Goal: Task Accomplishment & Management: Manage account settings

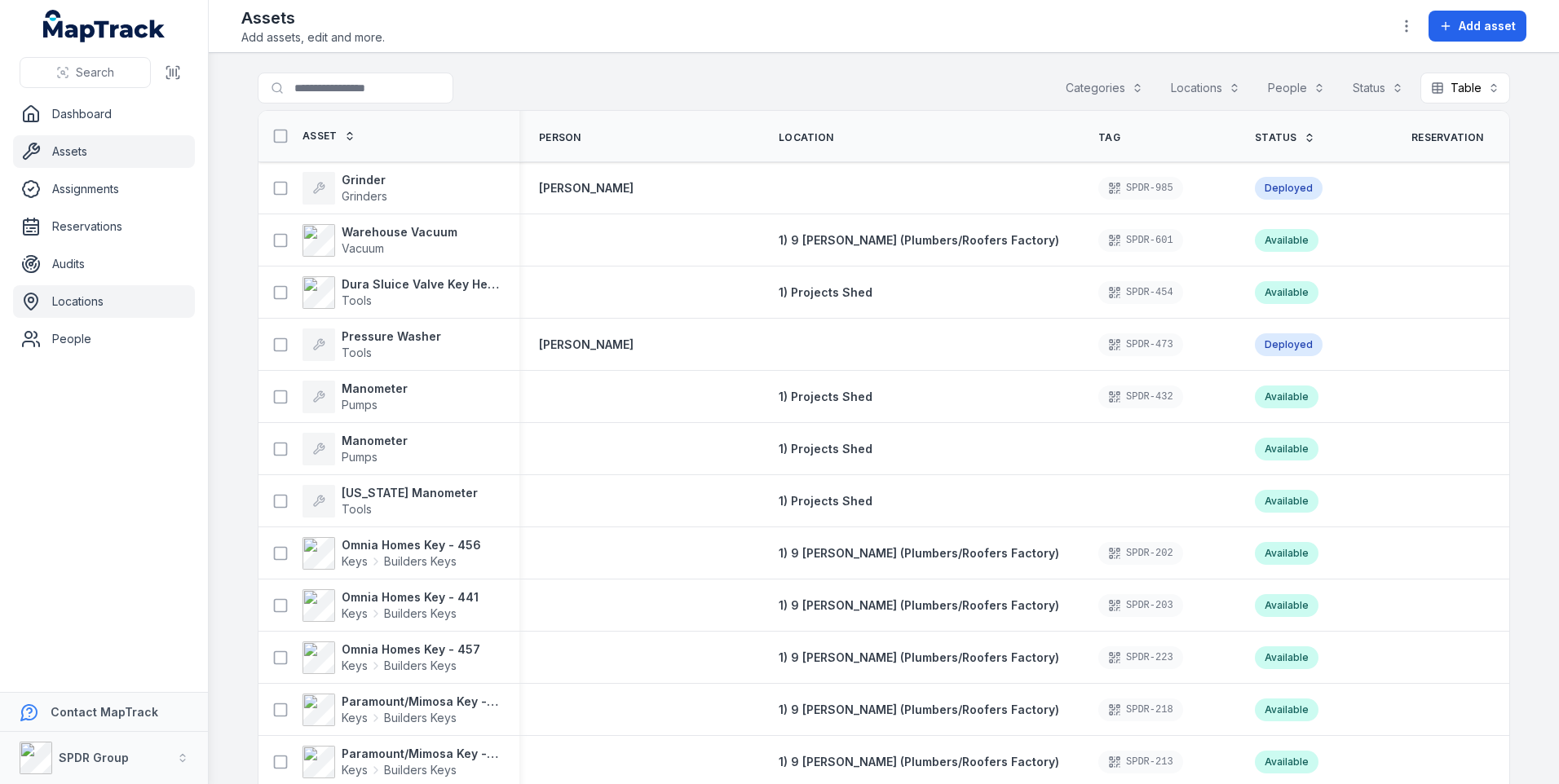
click at [94, 299] on link "Locations" at bounding box center [104, 302] width 182 height 33
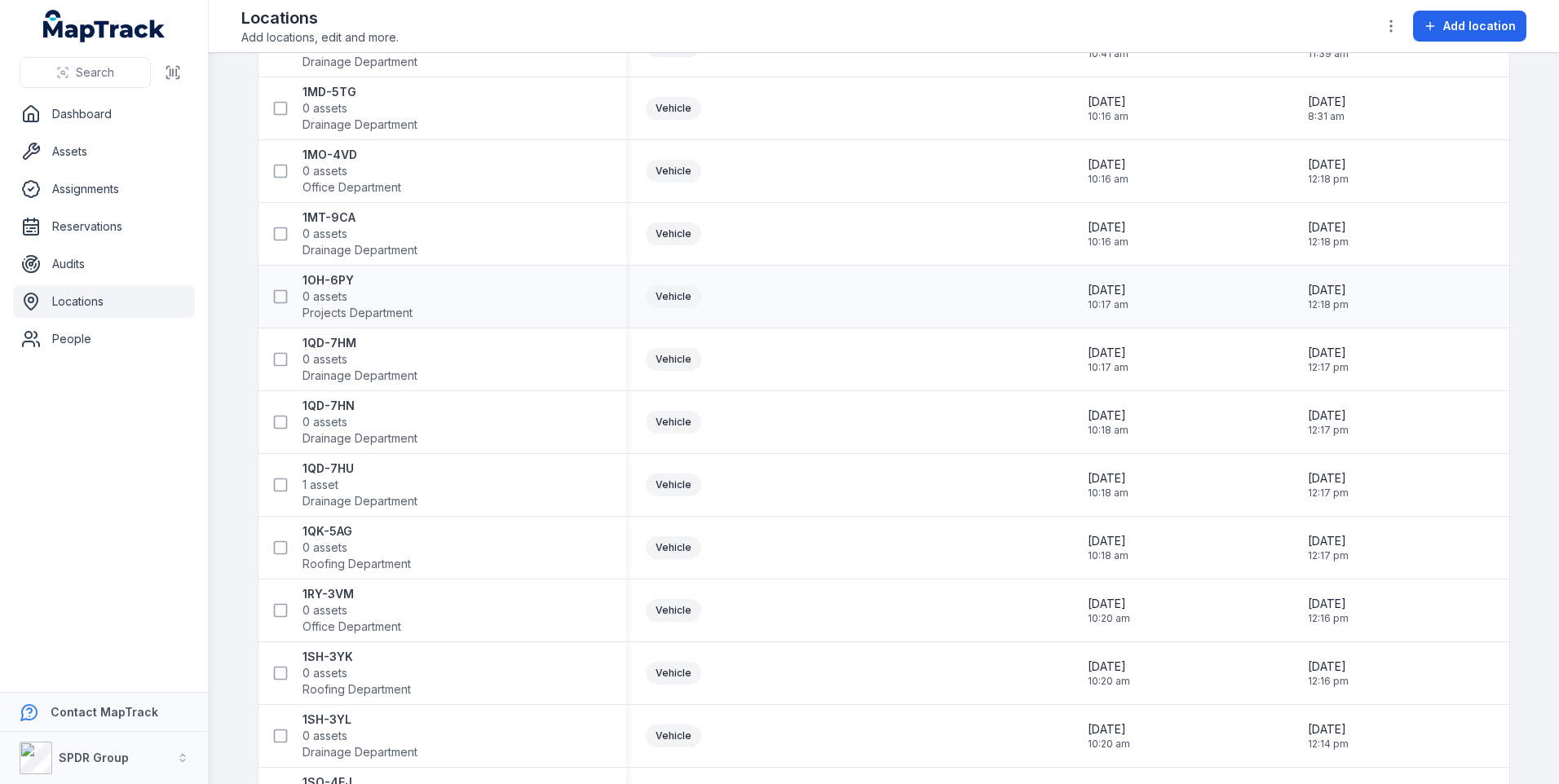
scroll to position [978, 0]
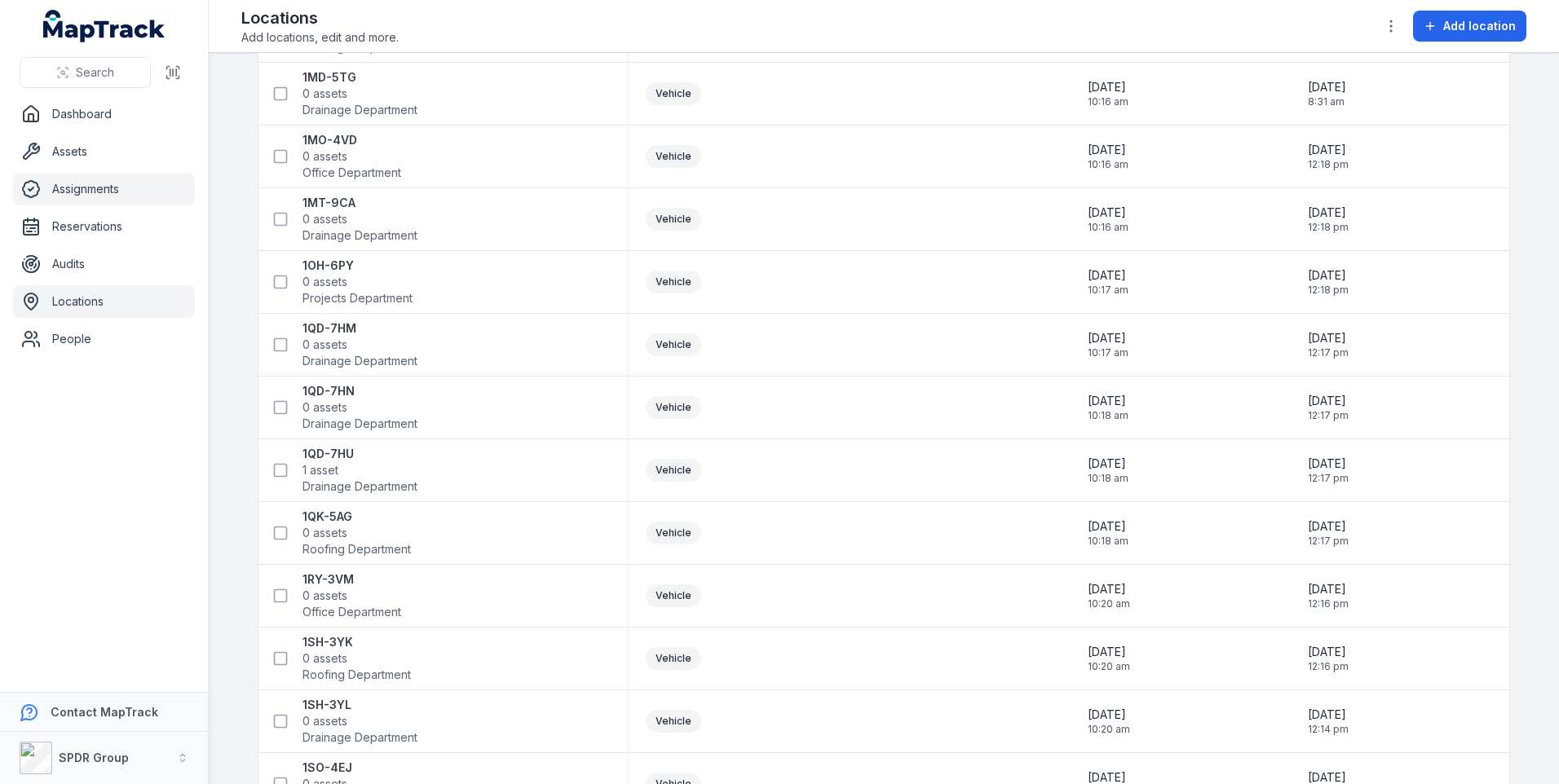
click at [97, 188] on link "Assignments" at bounding box center [104, 189] width 182 height 33
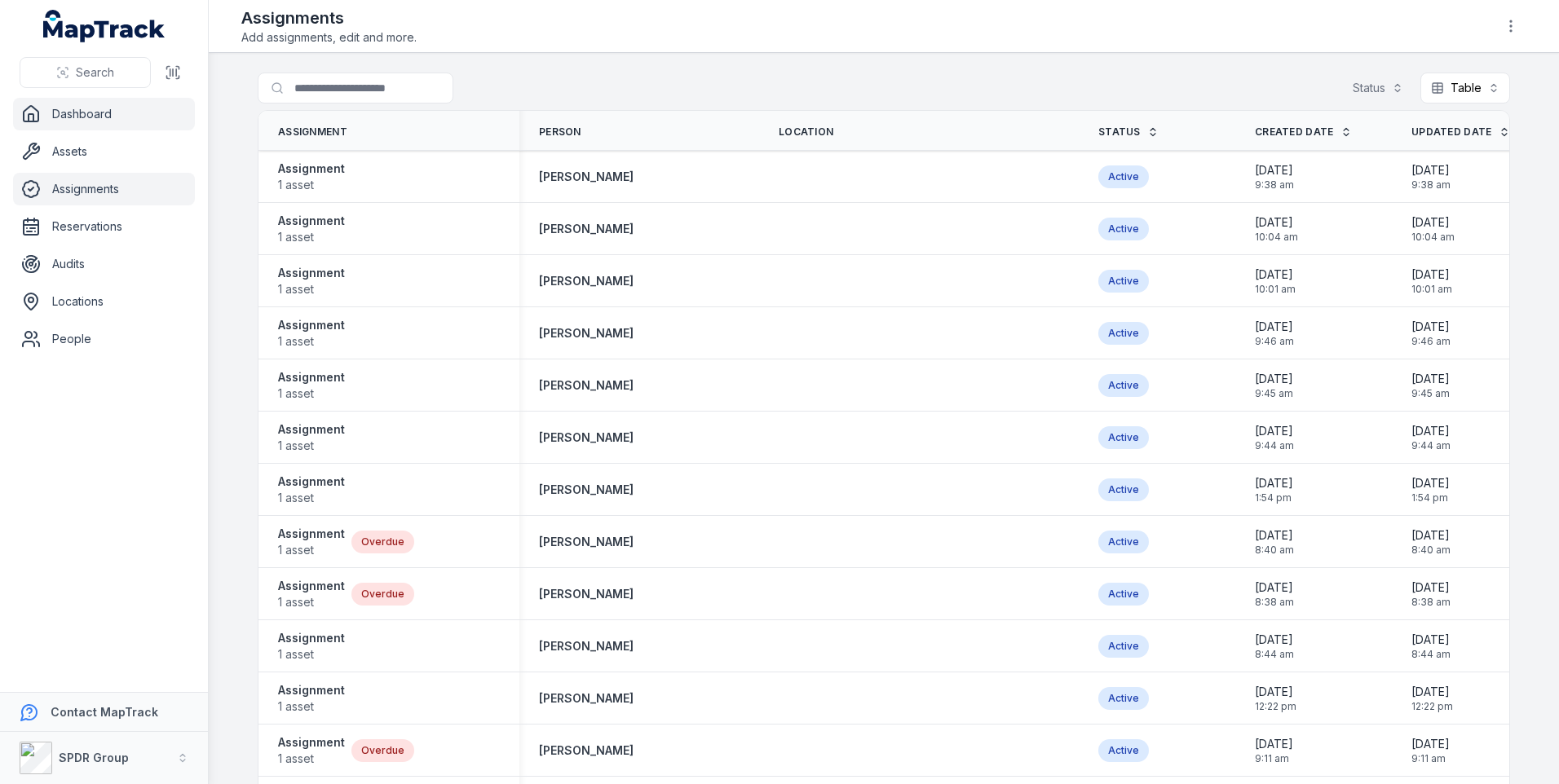
click at [108, 118] on link "Dashboard" at bounding box center [104, 114] width 182 height 33
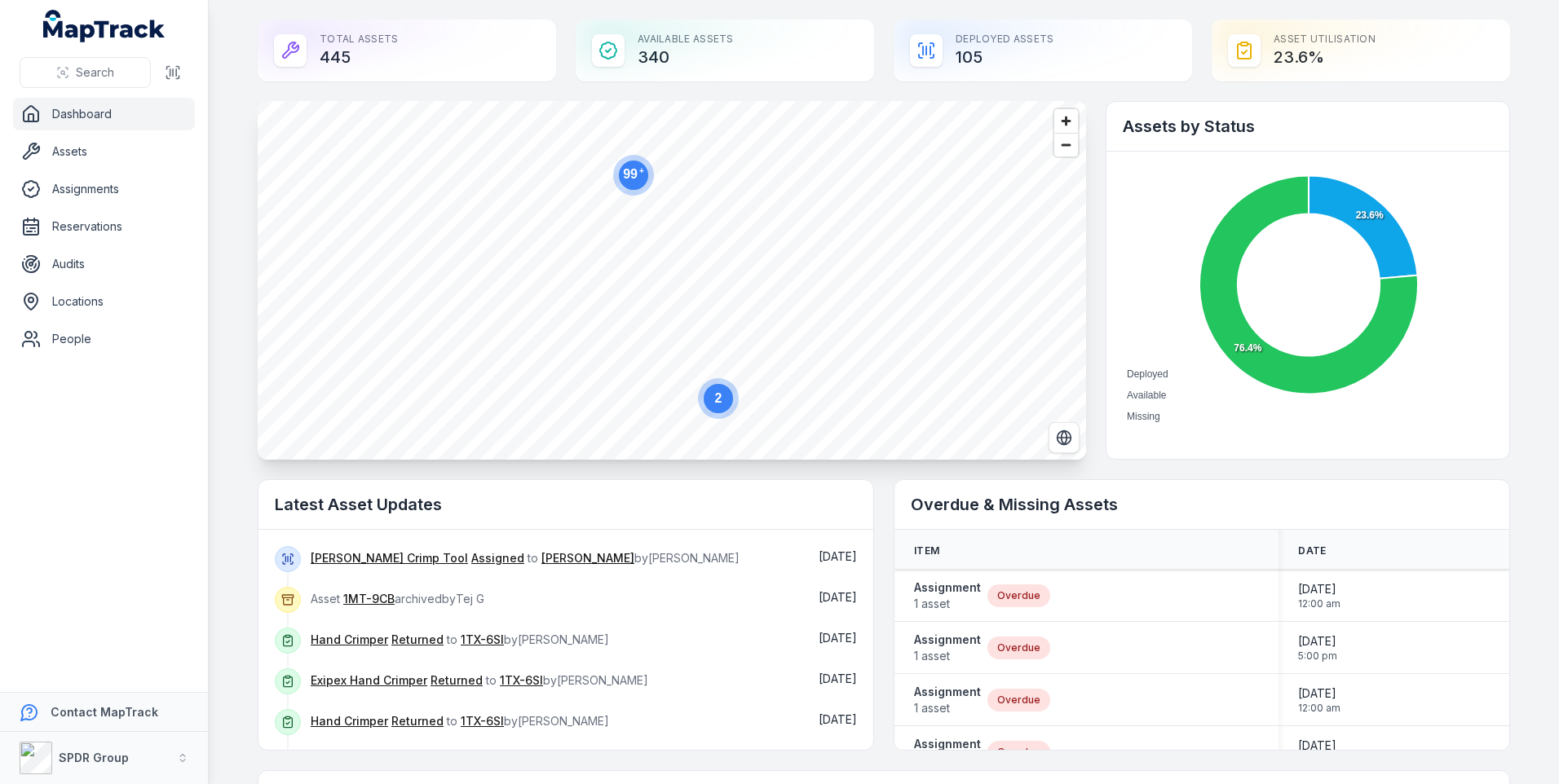
click at [343, 31] on div "Total Assets 445" at bounding box center [407, 51] width 299 height 62
click at [77, 154] on link "Assets" at bounding box center [104, 152] width 182 height 33
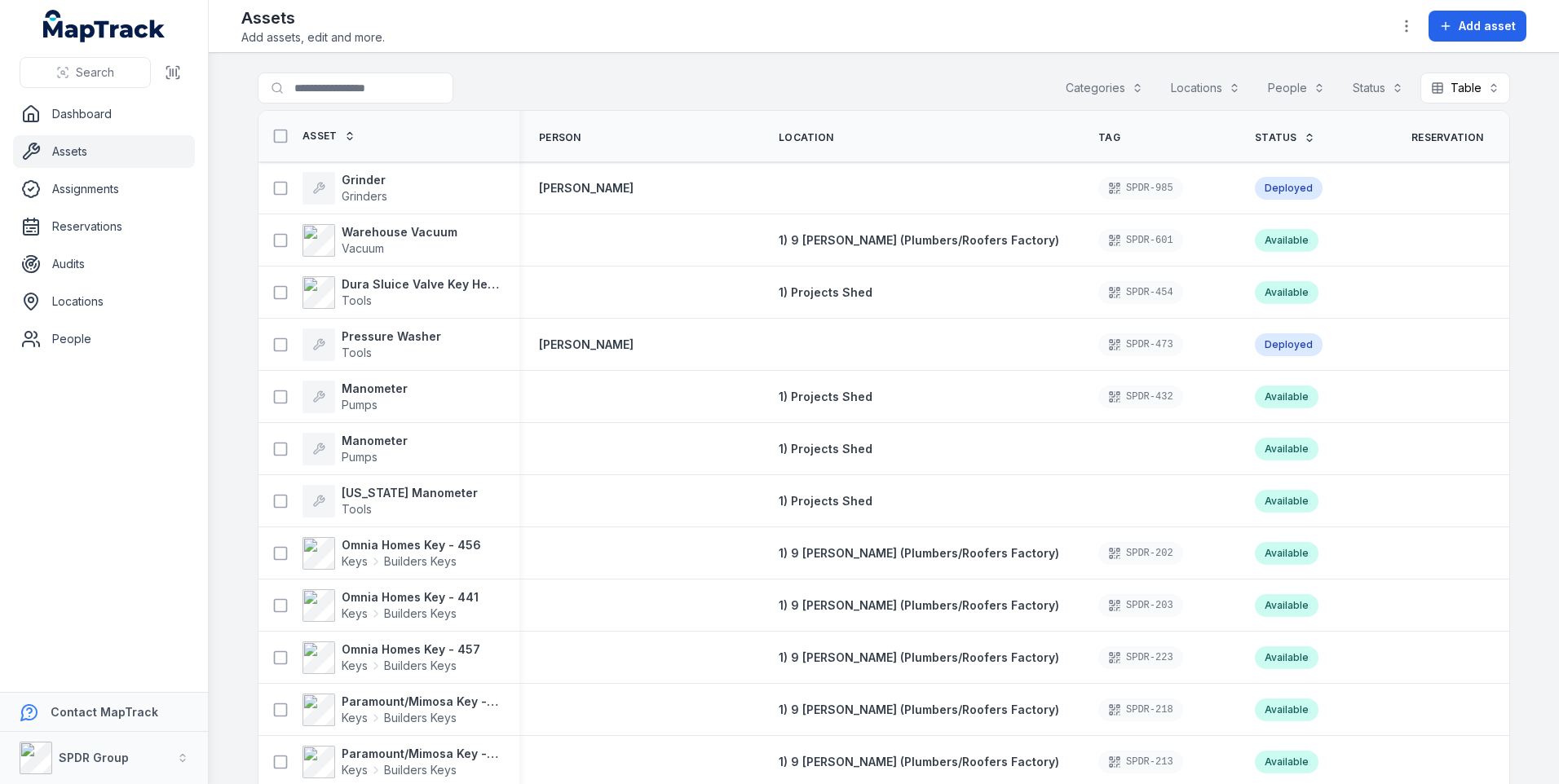
click at [1129, 85] on button "Categories" at bounding box center [1104, 88] width 98 height 31
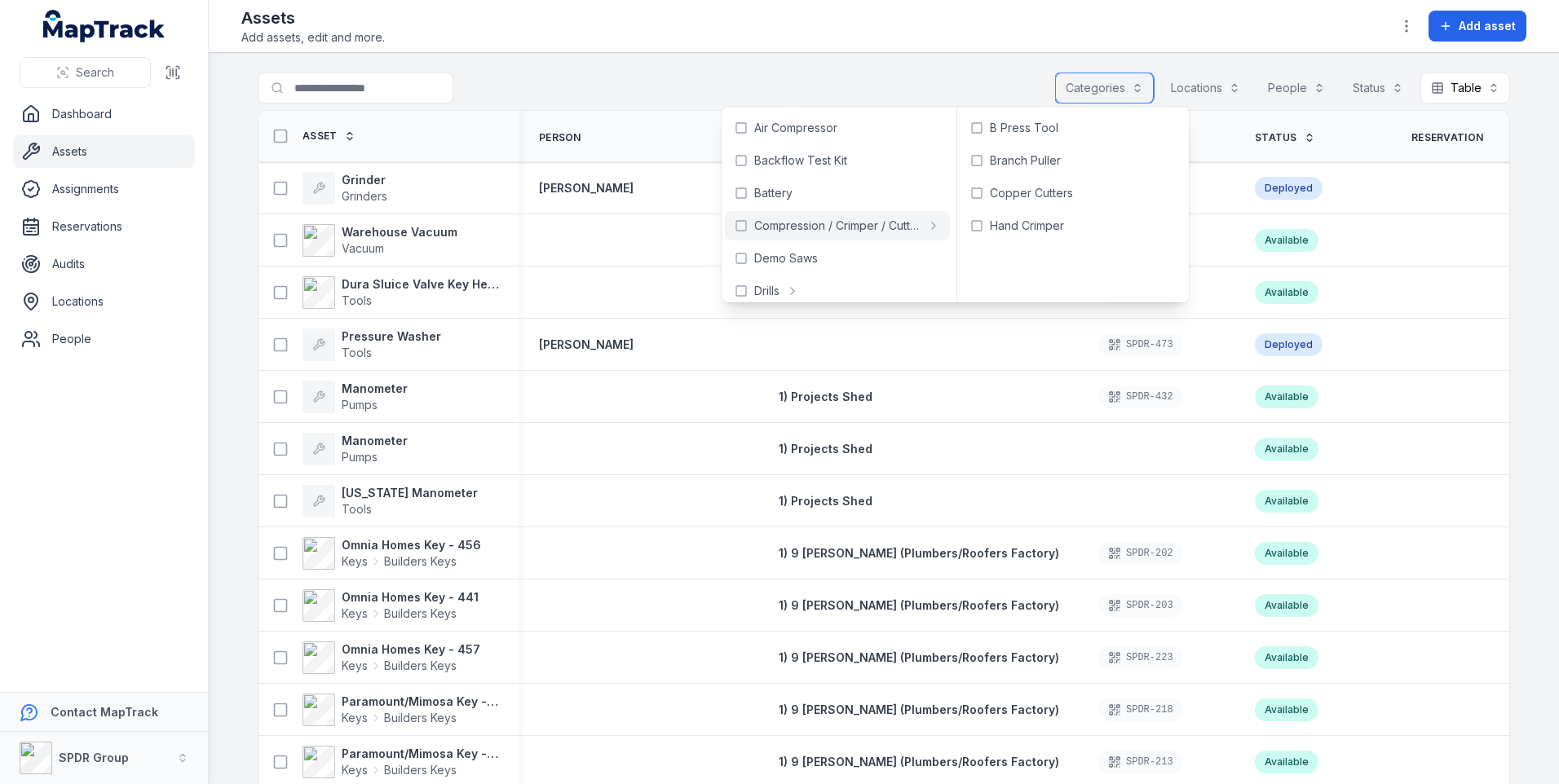
click at [1203, 86] on button "Locations" at bounding box center [1206, 88] width 90 height 31
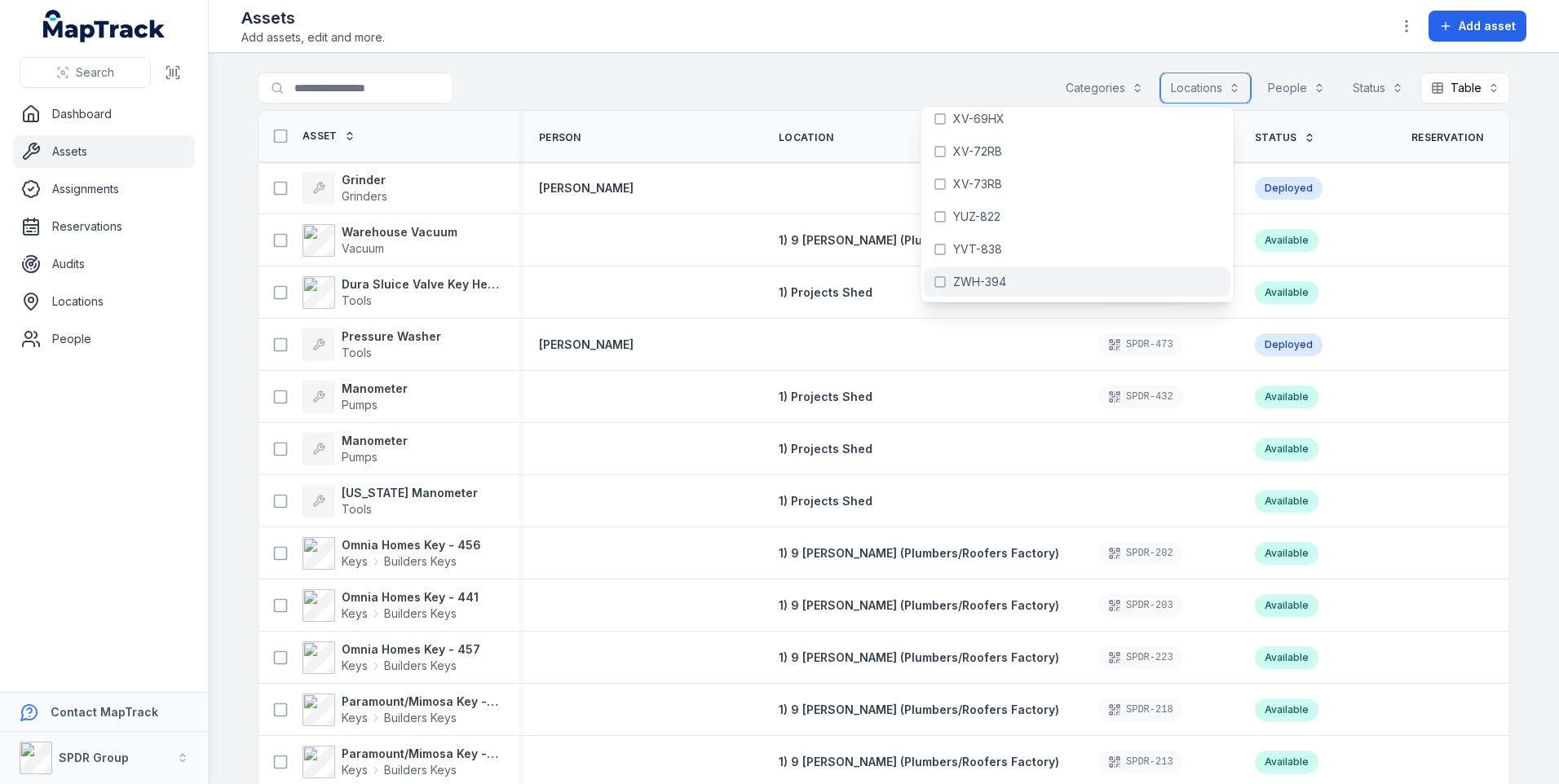
scroll to position [2455, 0]
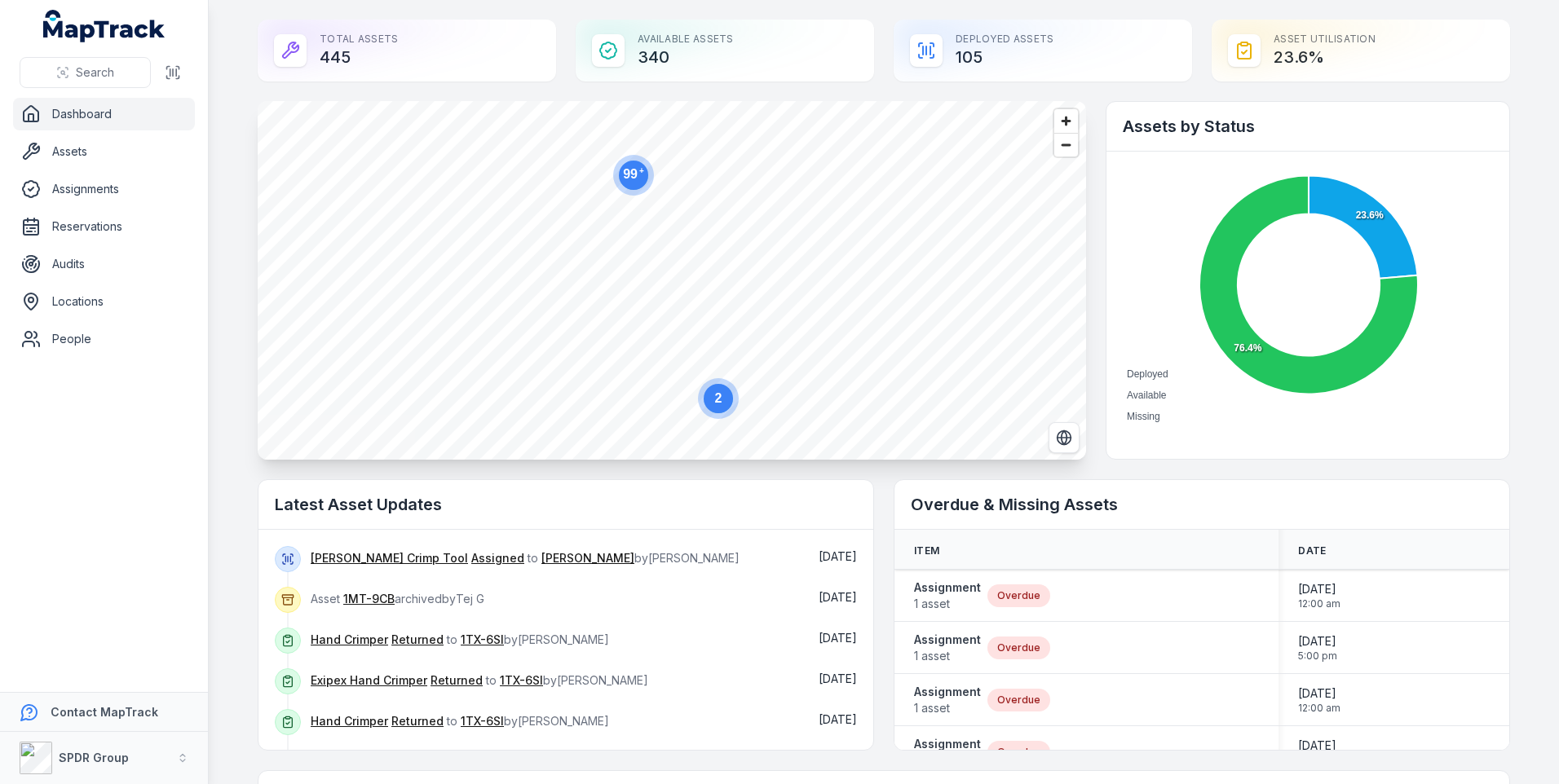
click at [377, 45] on div "Total Assets 445" at bounding box center [407, 51] width 299 height 62
click at [87, 71] on span "Search" at bounding box center [94, 73] width 39 height 16
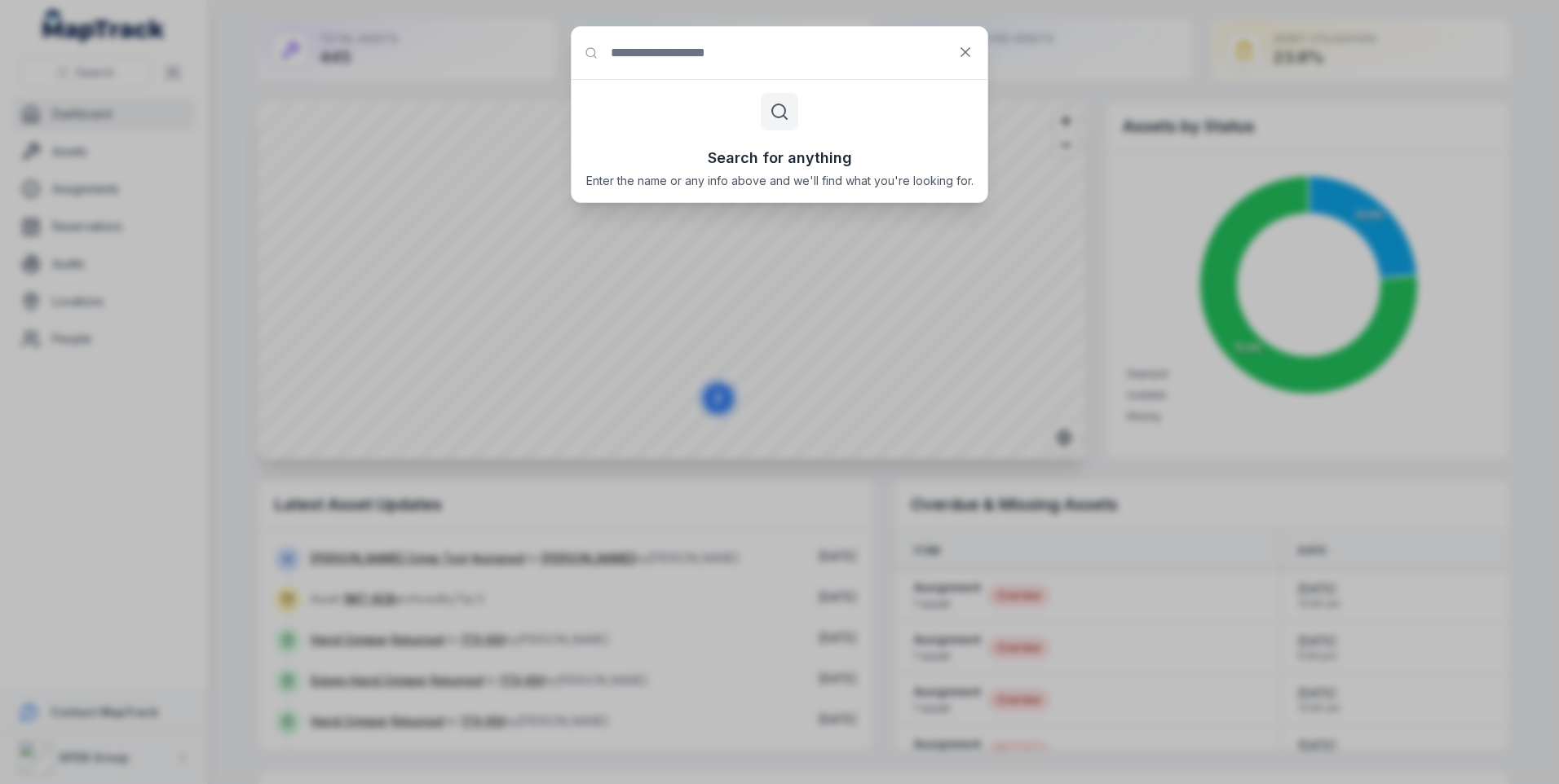
click at [774, 110] on icon at bounding box center [780, 112] width 20 height 20
click at [963, 62] on button at bounding box center [965, 52] width 31 height 31
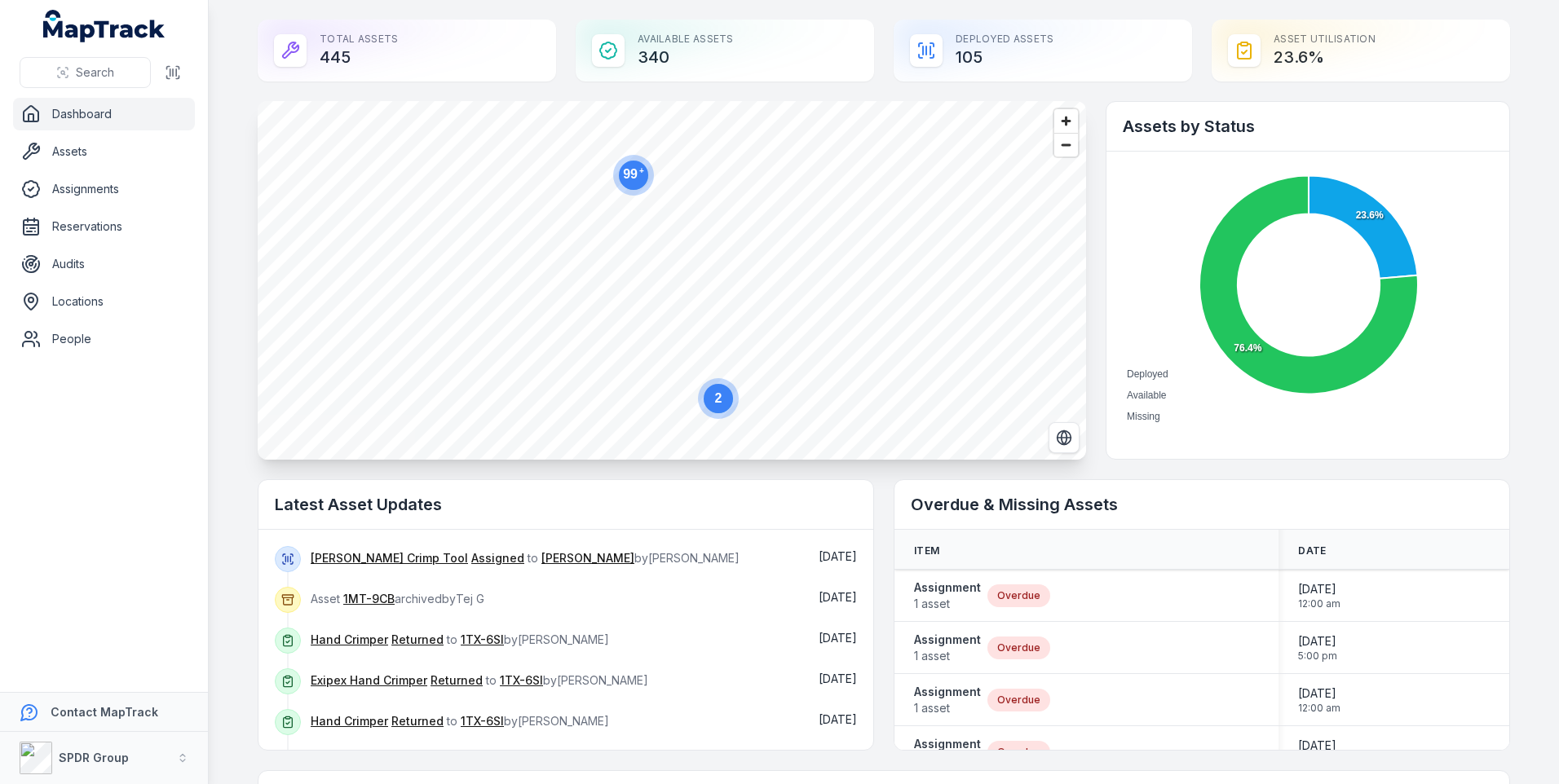
click at [93, 110] on link "Dashboard" at bounding box center [104, 114] width 182 height 33
click at [81, 153] on link "Assets" at bounding box center [104, 152] width 182 height 33
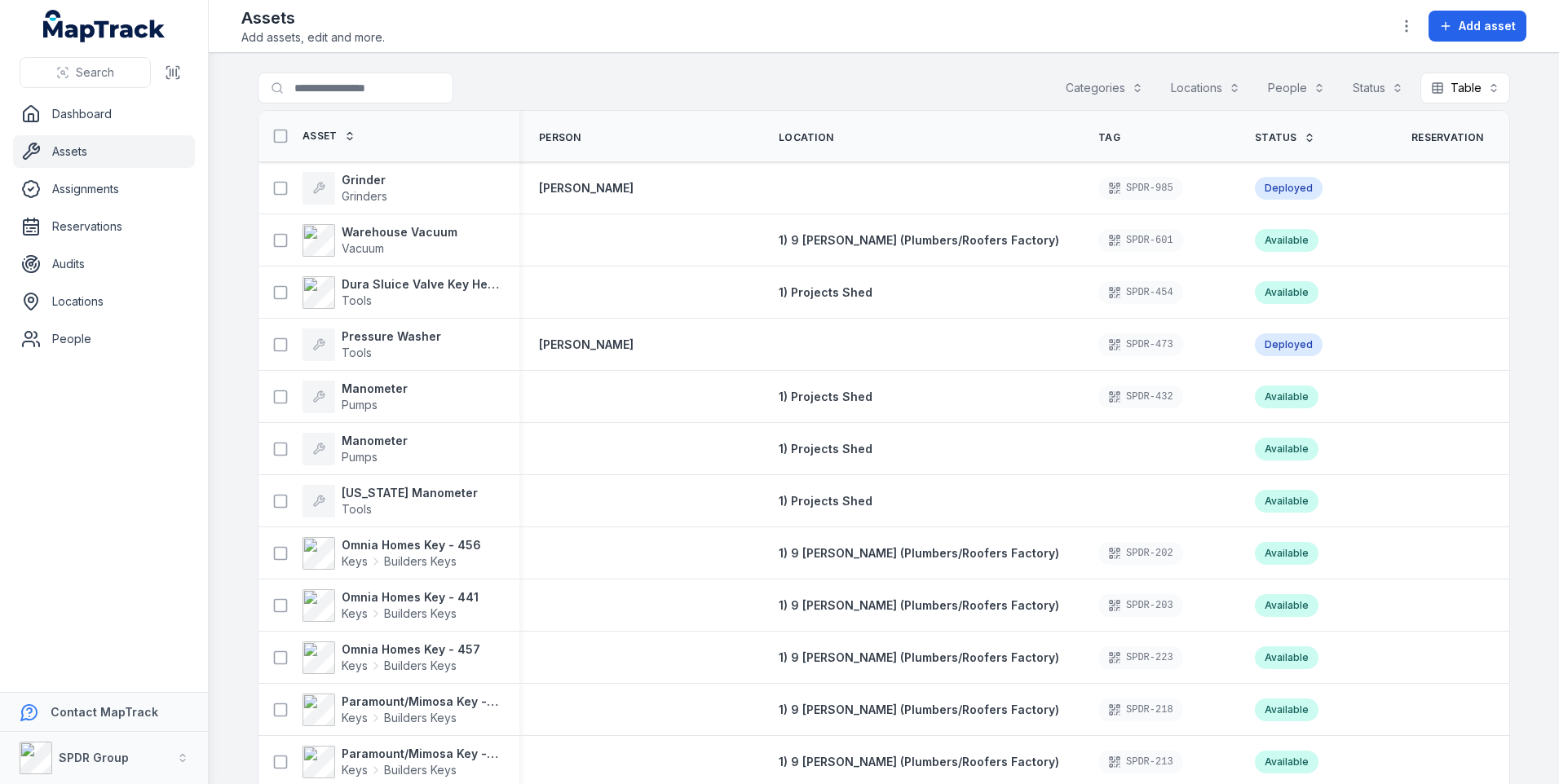
click at [1128, 84] on button "Categories" at bounding box center [1104, 88] width 98 height 31
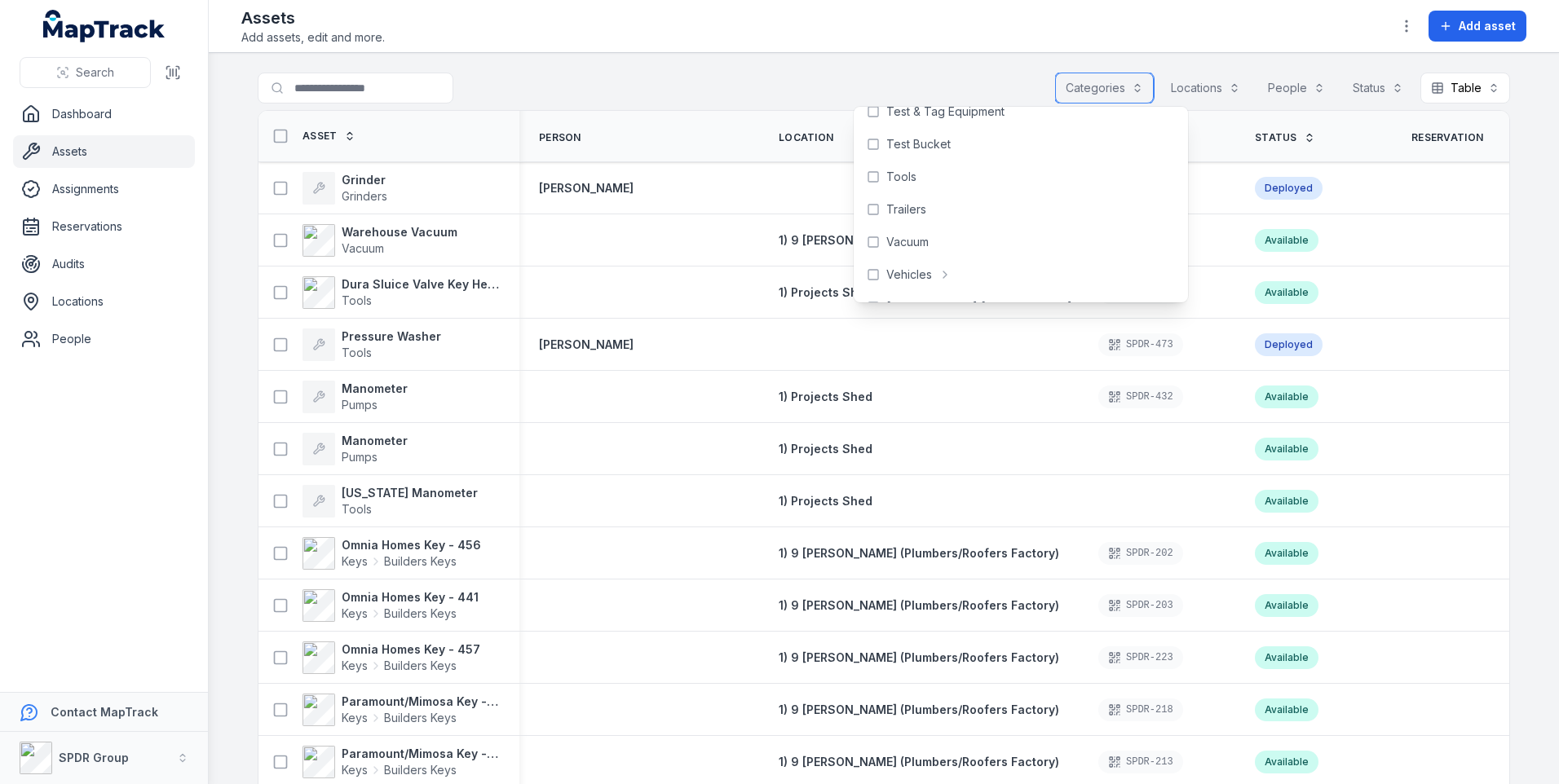
scroll to position [792, 0]
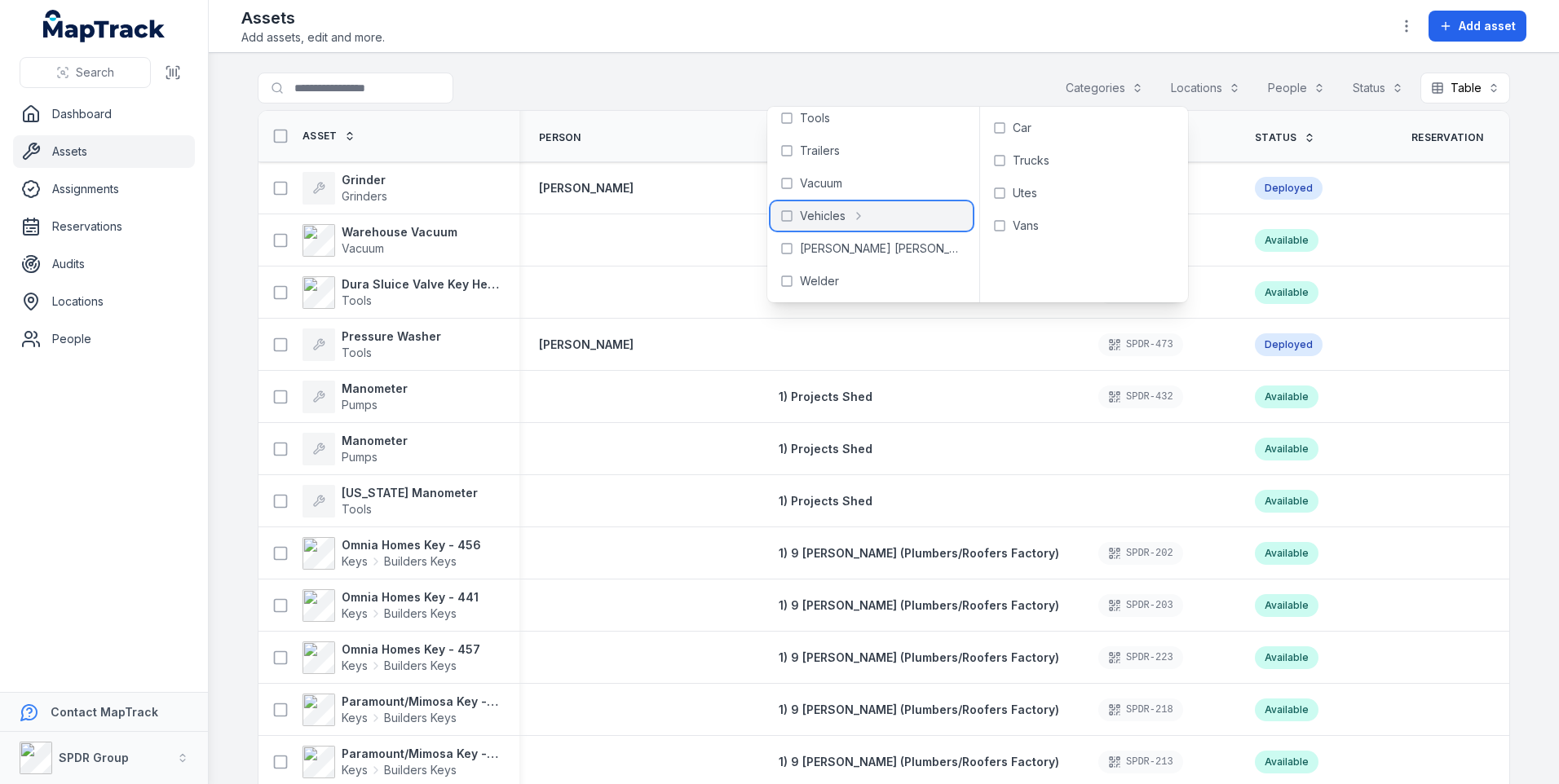
click at [865, 214] on div "Vehicles" at bounding box center [872, 217] width 203 height 30
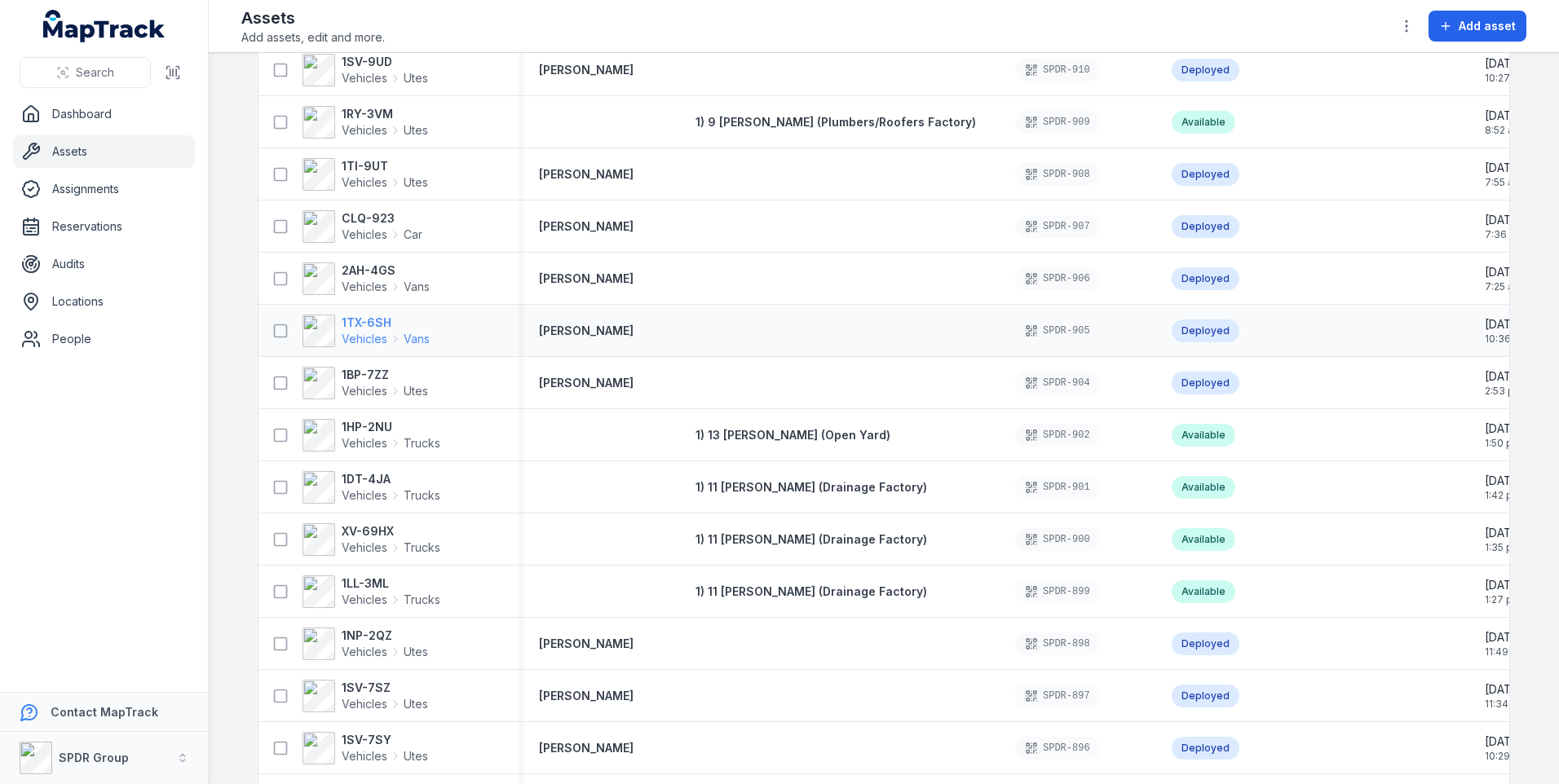
scroll to position [1223, 0]
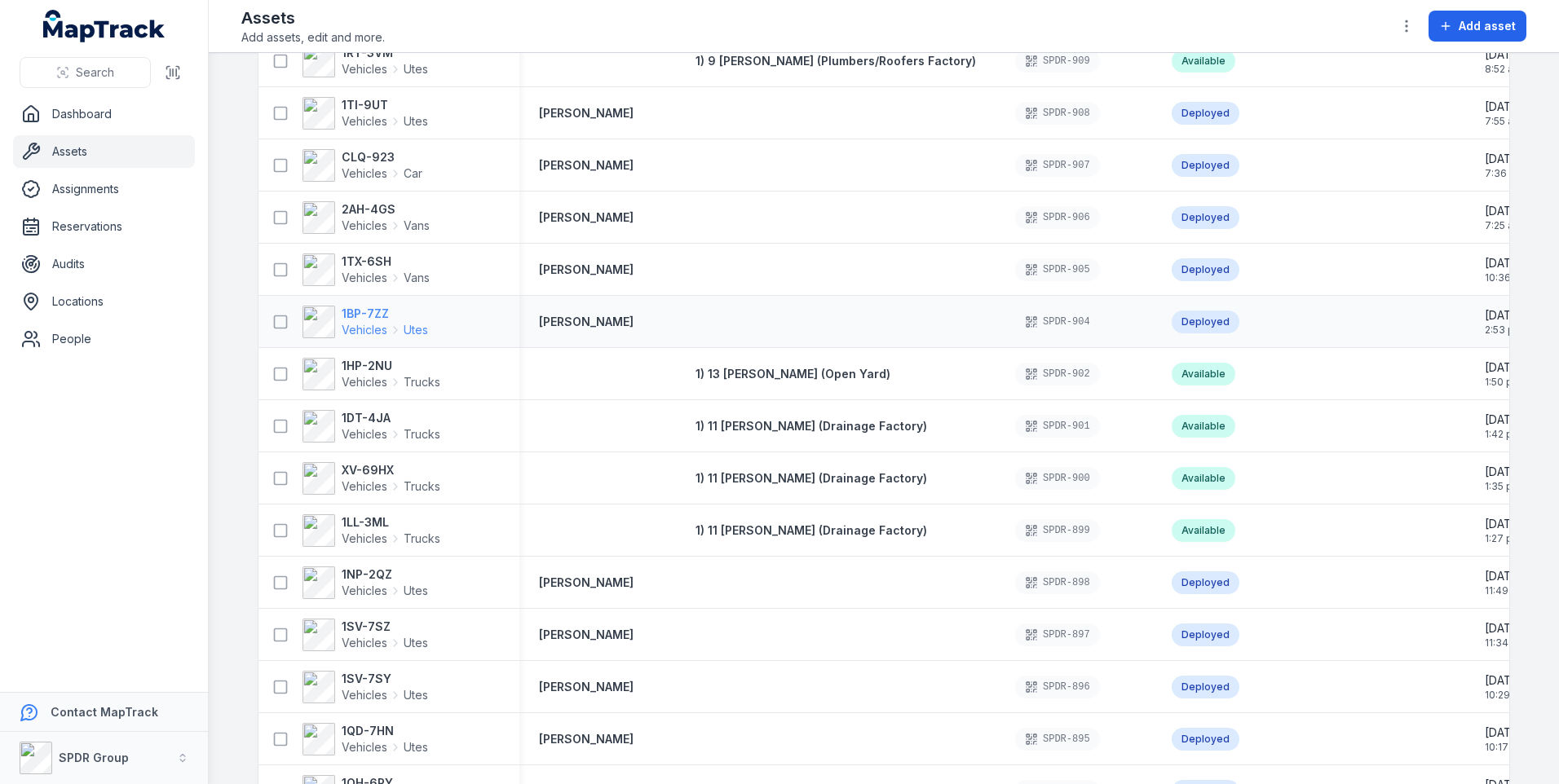
click at [389, 318] on strong "1BP-7ZZ" at bounding box center [385, 314] width 86 height 16
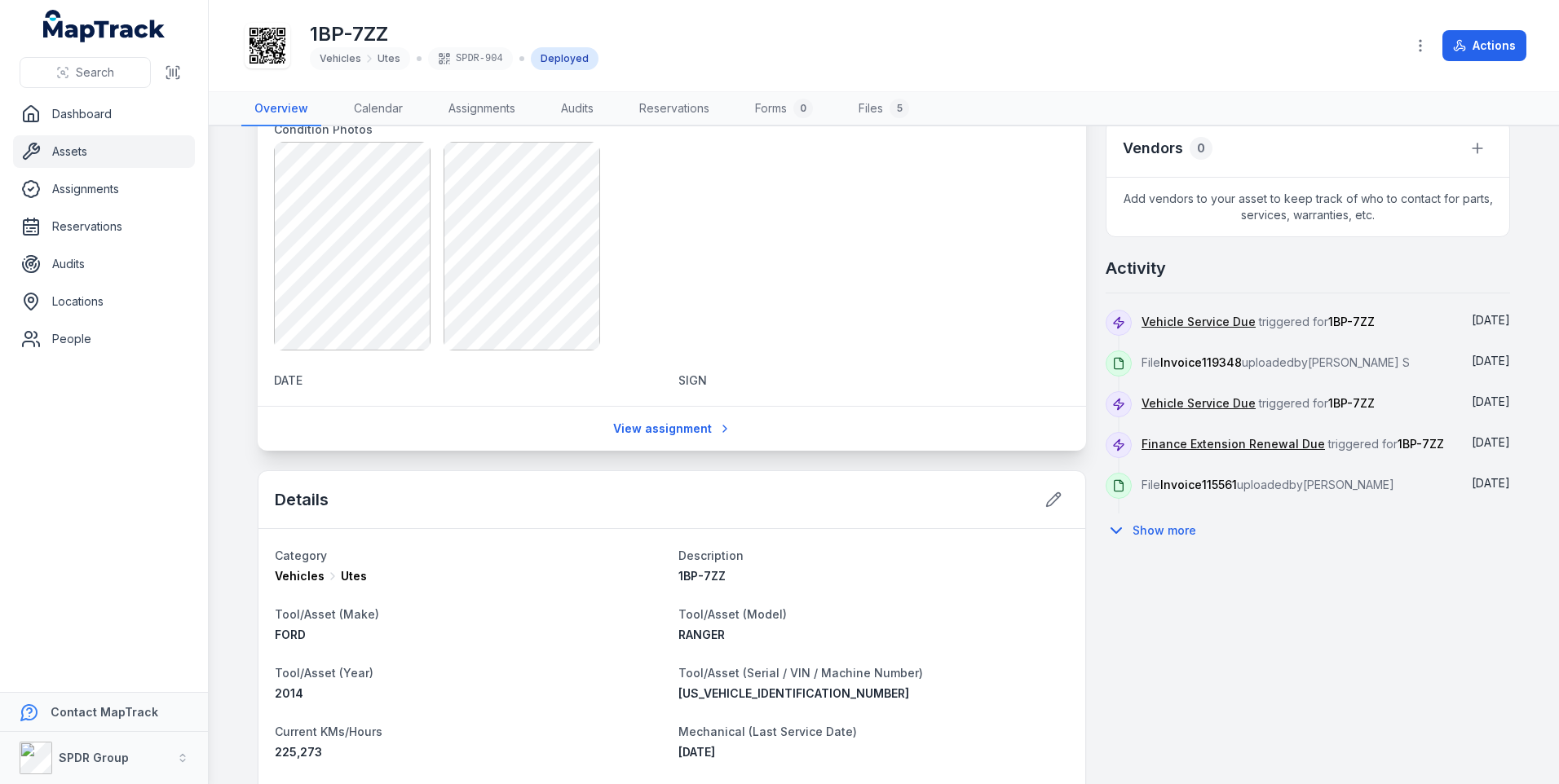
scroll to position [431, 0]
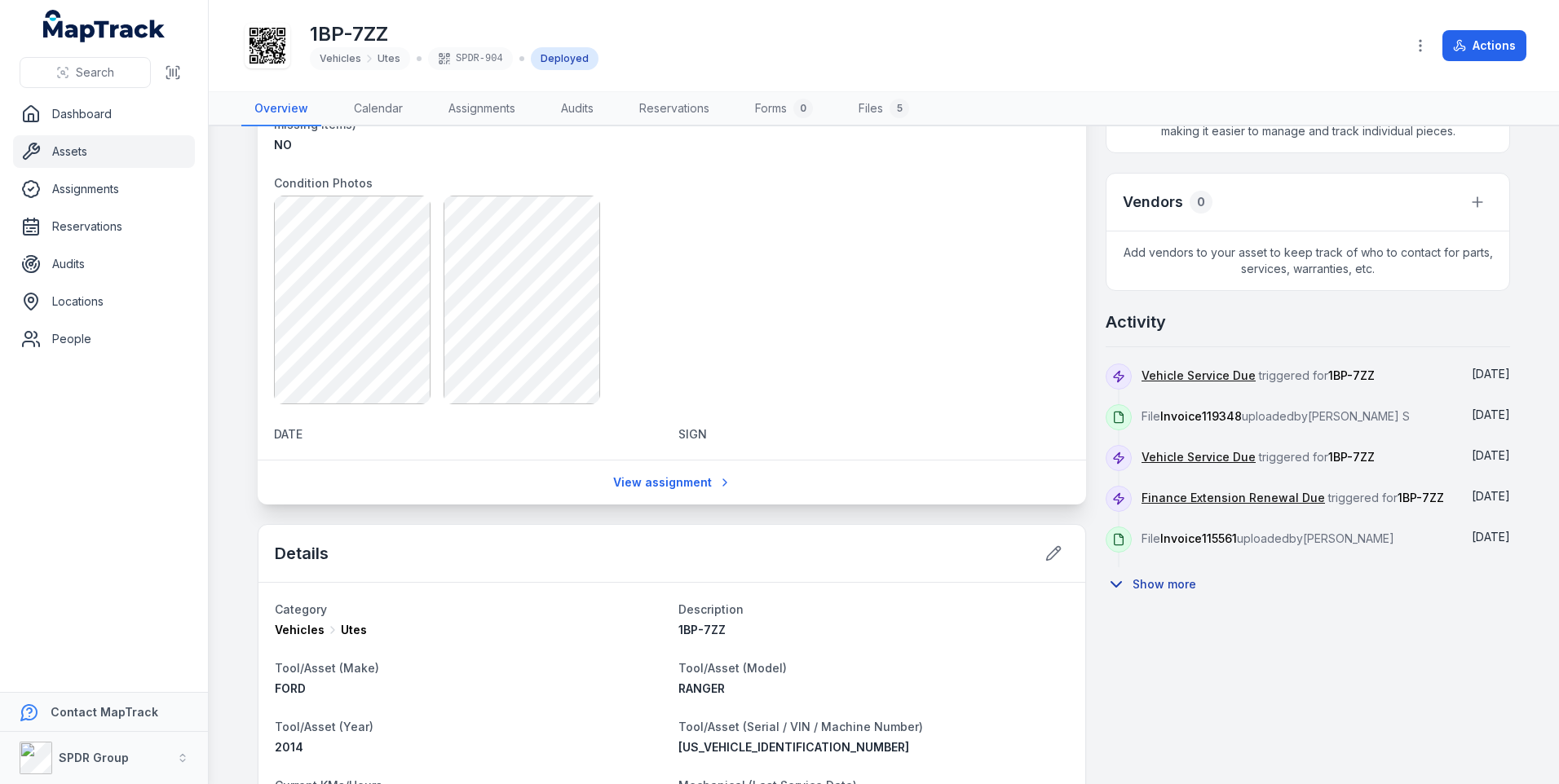
click at [1156, 584] on button "Show more" at bounding box center [1156, 585] width 101 height 34
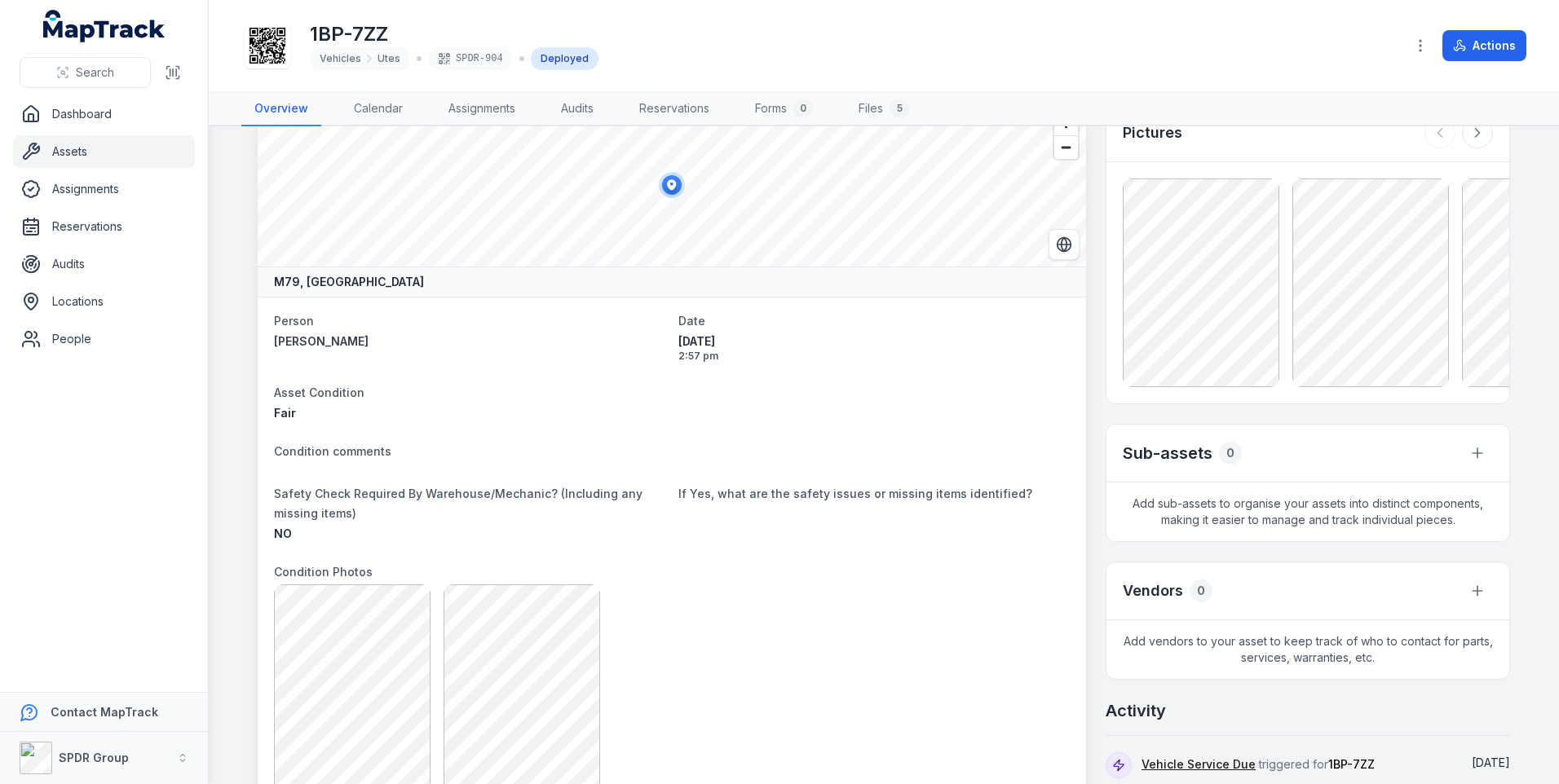
scroll to position [0, 0]
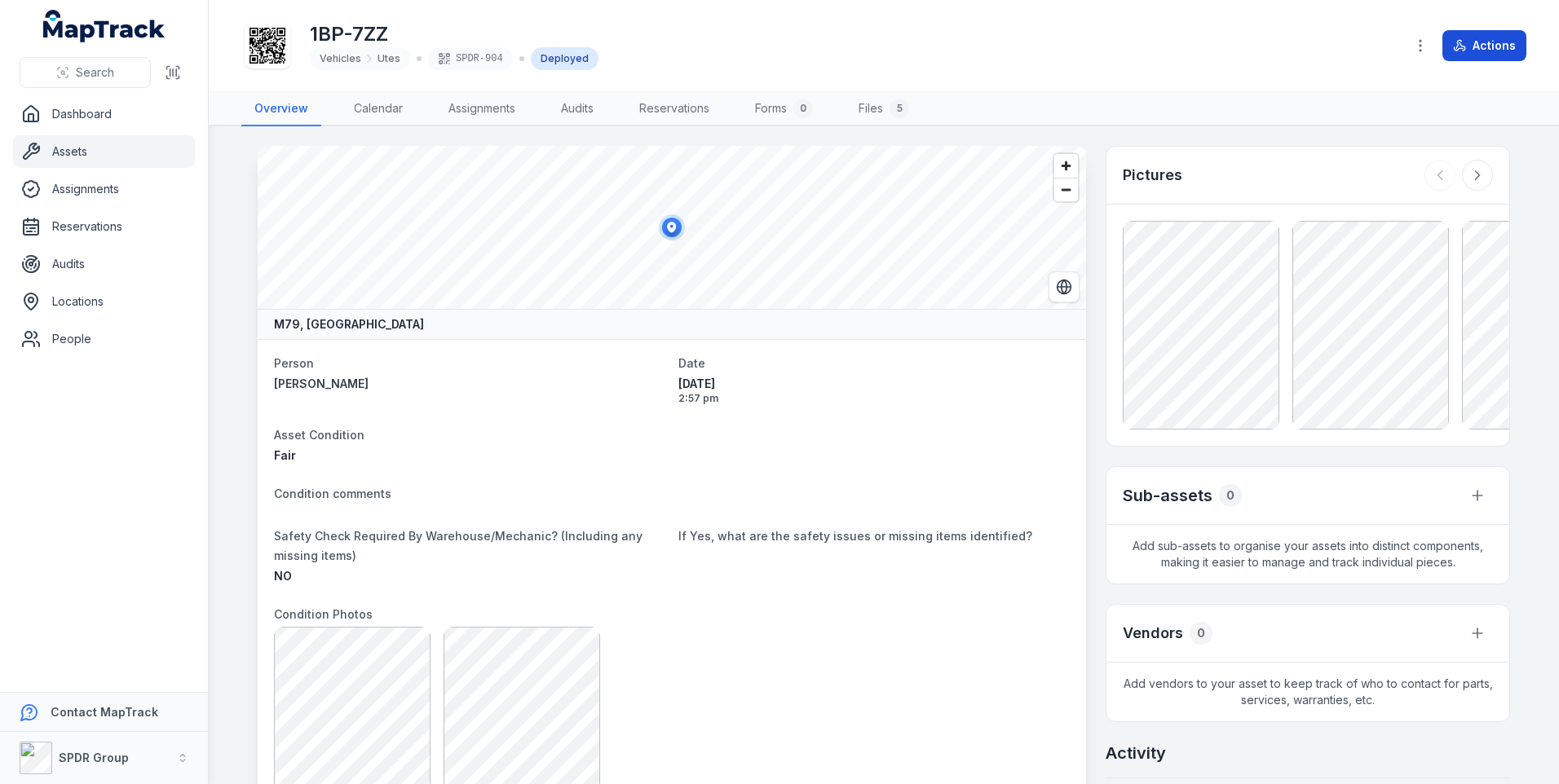
click at [1480, 48] on button "Actions" at bounding box center [1484, 46] width 84 height 31
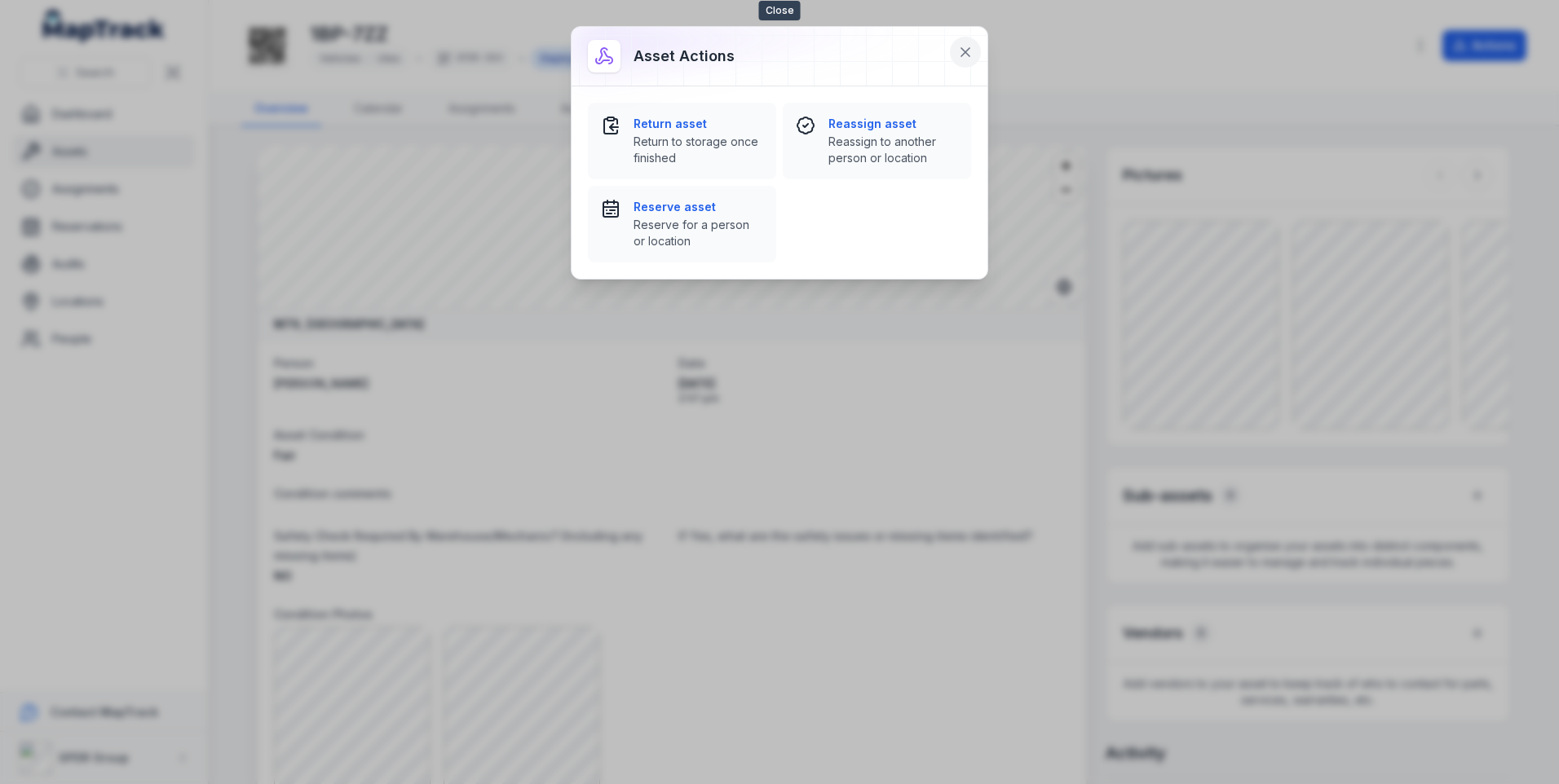
click at [966, 50] on icon at bounding box center [965, 52] width 16 height 16
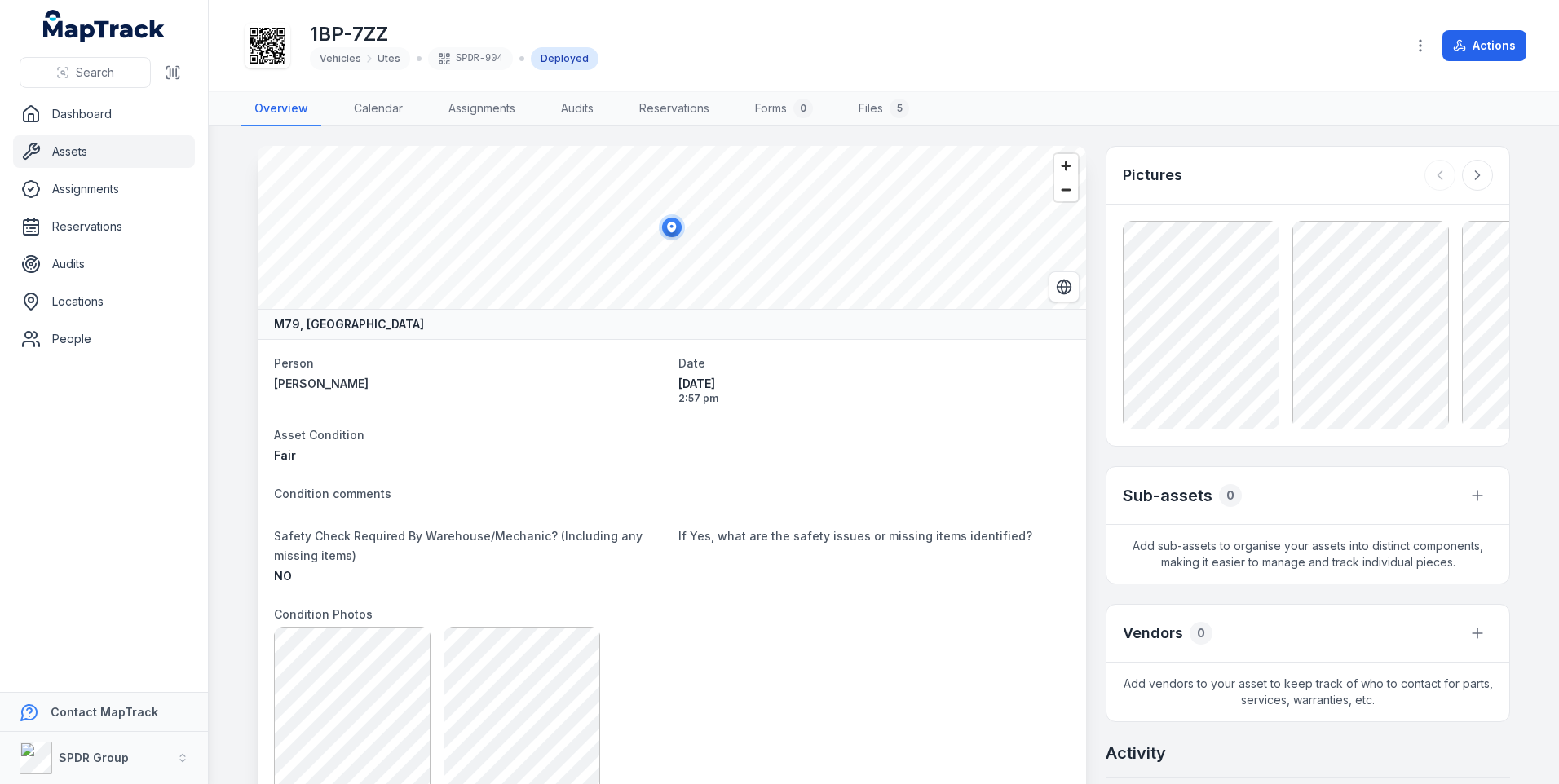
click at [83, 151] on link "Assets" at bounding box center [104, 152] width 182 height 33
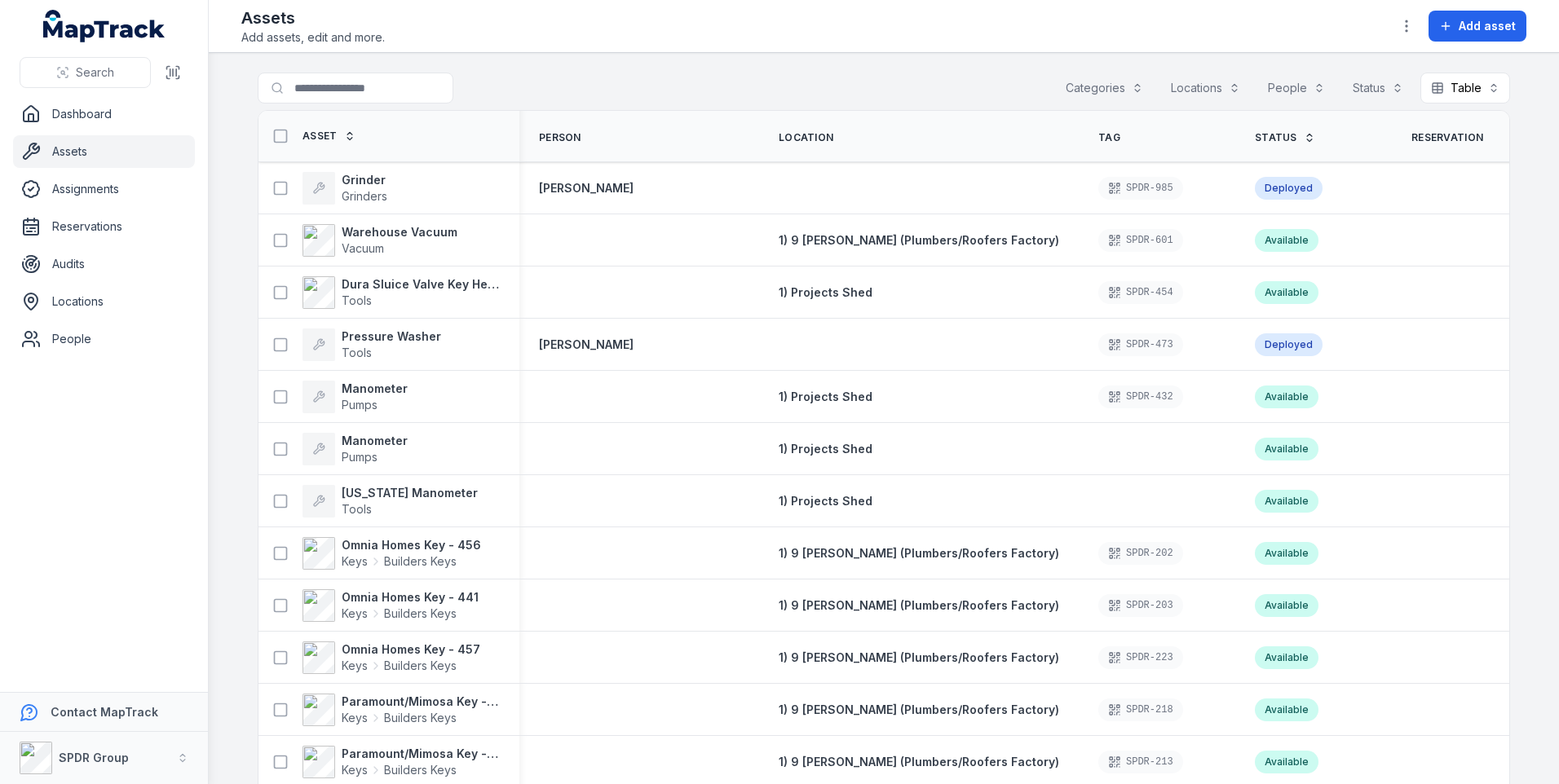
click at [1147, 92] on button "Categories" at bounding box center [1104, 88] width 98 height 31
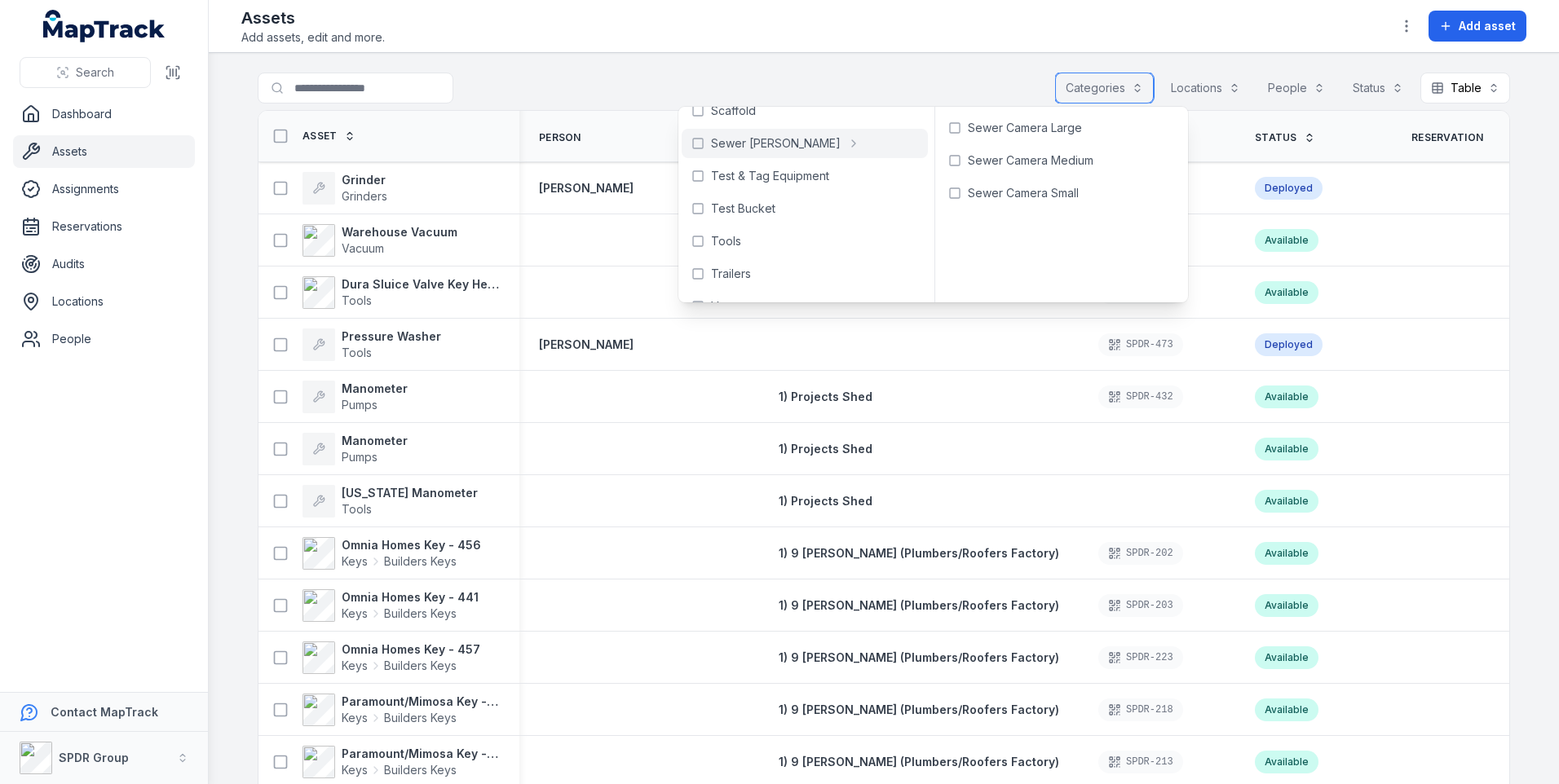
scroll to position [792, 0]
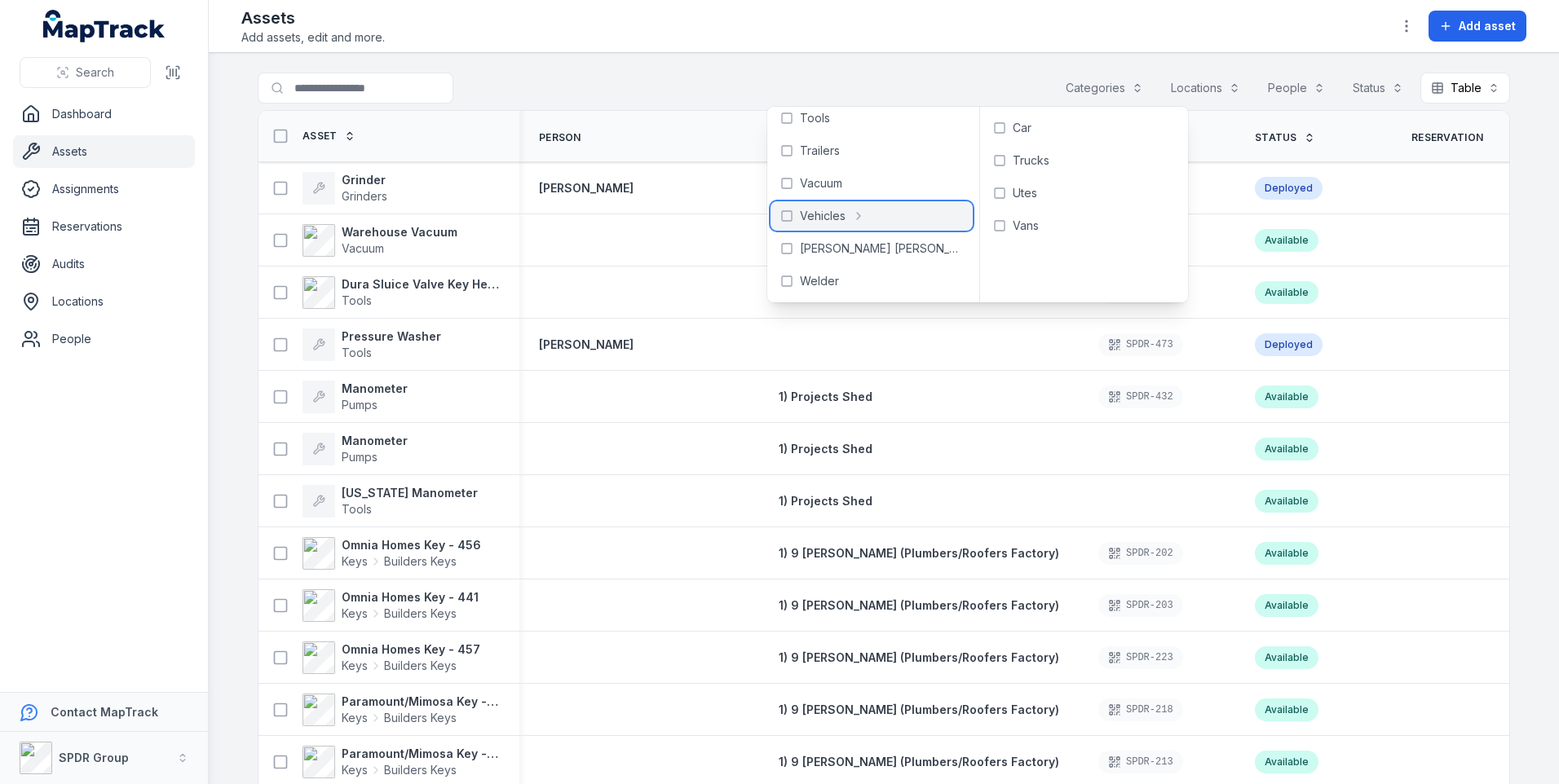
click at [812, 214] on span "Vehicles" at bounding box center [823, 217] width 46 height 16
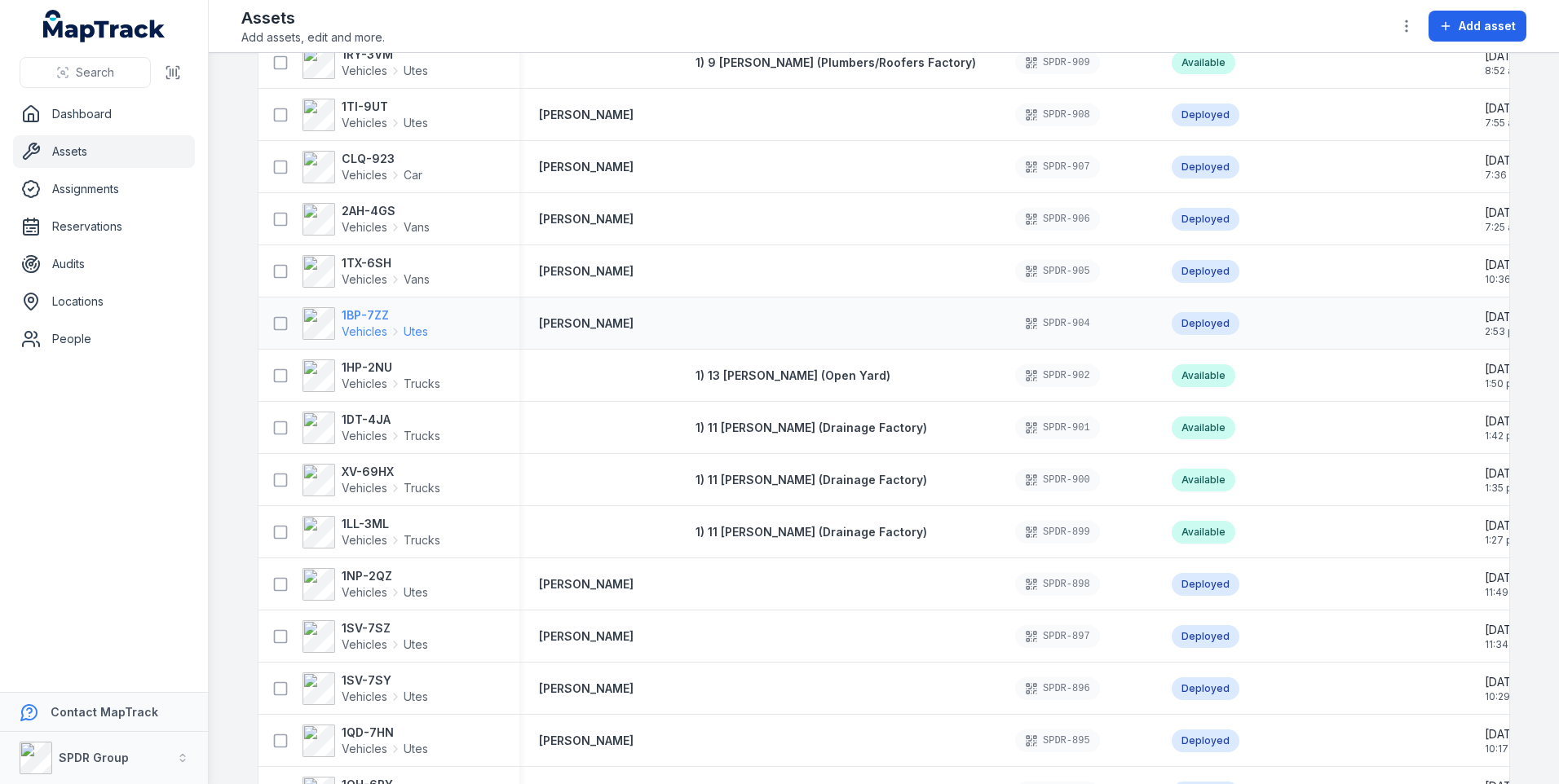
scroll to position [1223, 0]
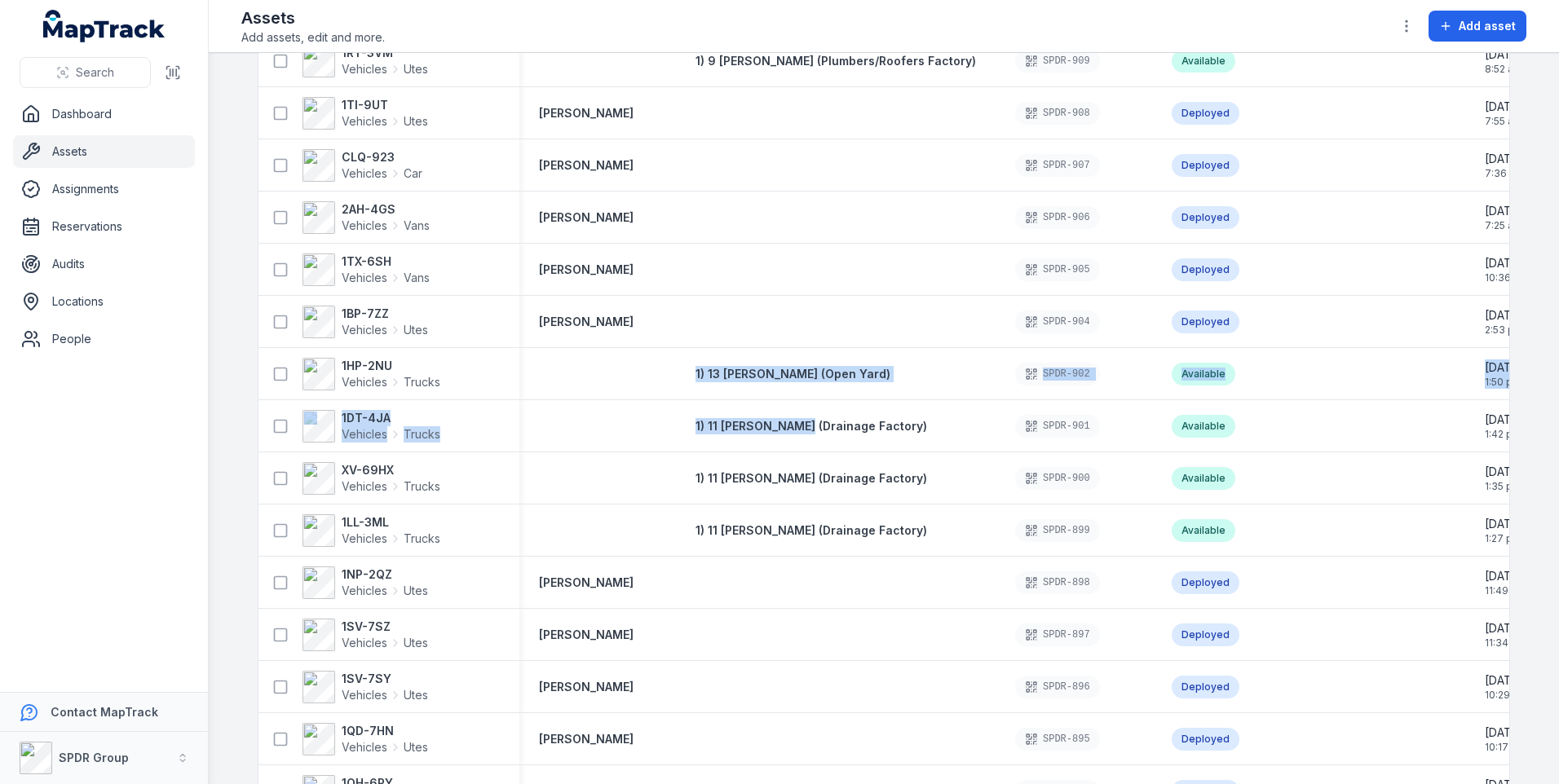
click at [795, 443] on tbody "1XX-6WD Vehicles Utes [PERSON_NAME] SPDR-580 Deployed [DATE] 6:50 am [DATE] 11:…" at bounding box center [1018, 583] width 1520 height 3288
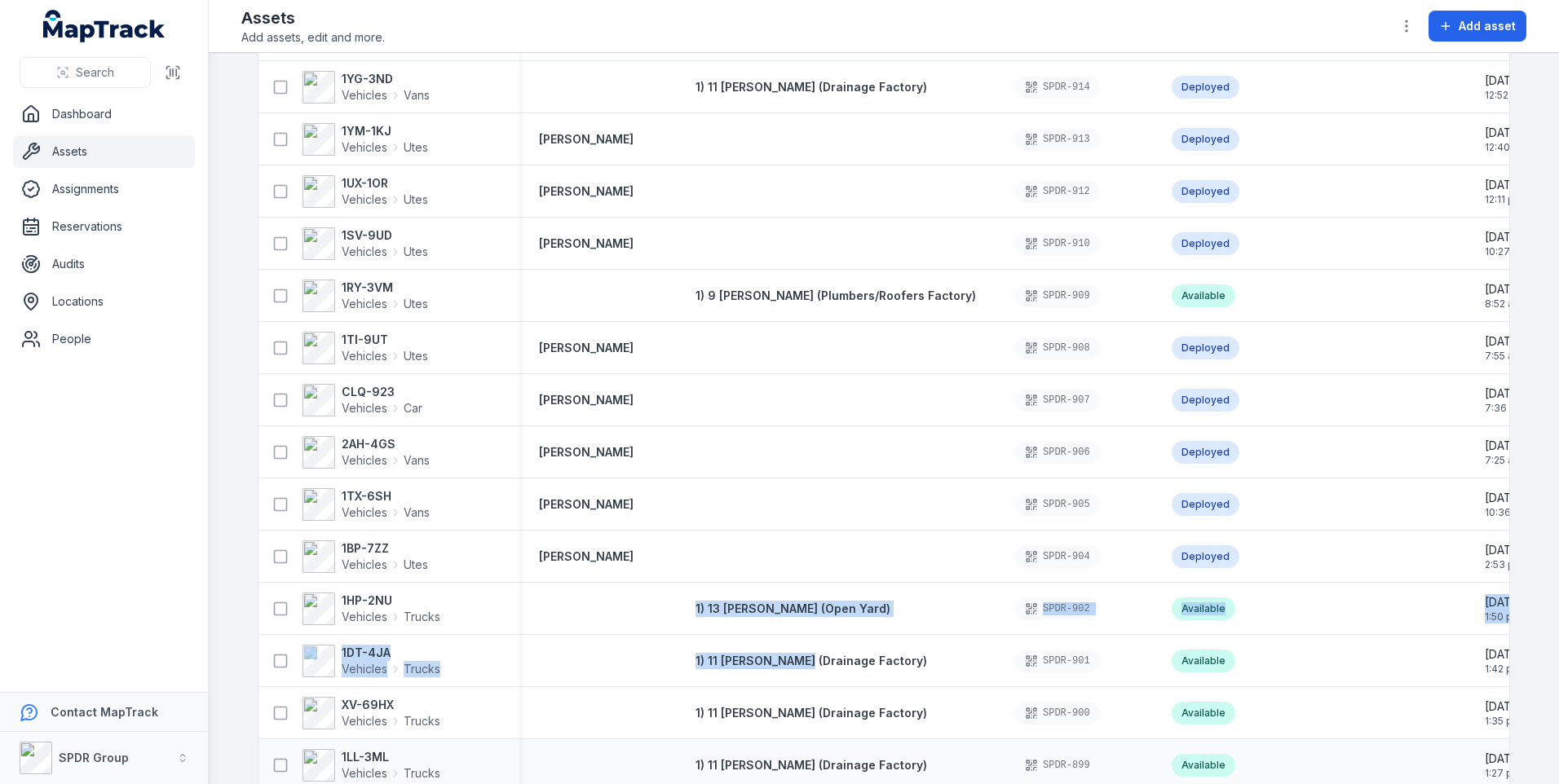
scroll to position [978, 0]
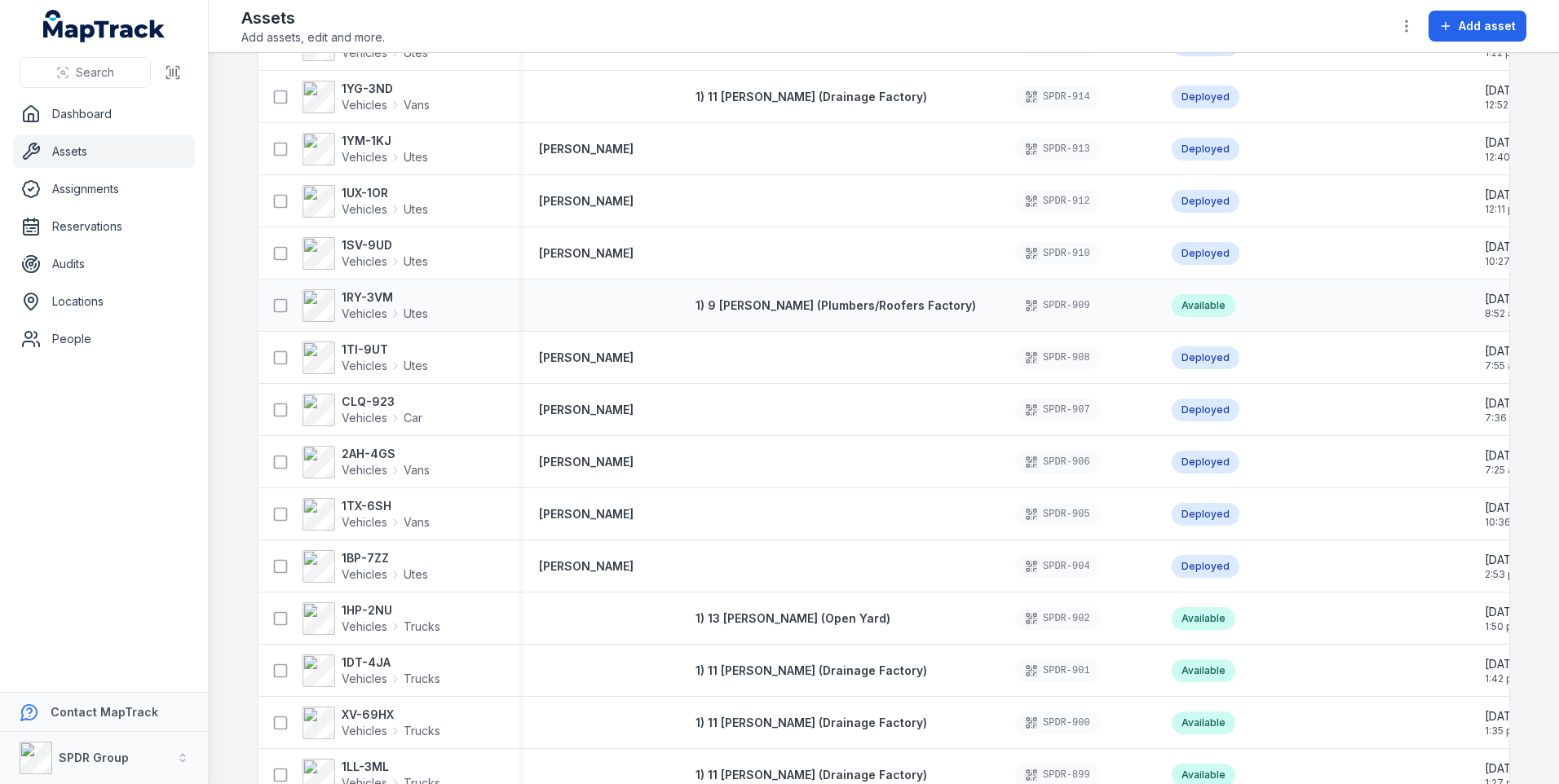
click at [704, 317] on div "1) 9 [PERSON_NAME] (Plumbers/Roofers Factory)" at bounding box center [836, 306] width 320 height 30
click at [878, 314] on div "1) 9 [PERSON_NAME] (Plumbers/Roofers Factory)" at bounding box center [836, 306] width 320 height 30
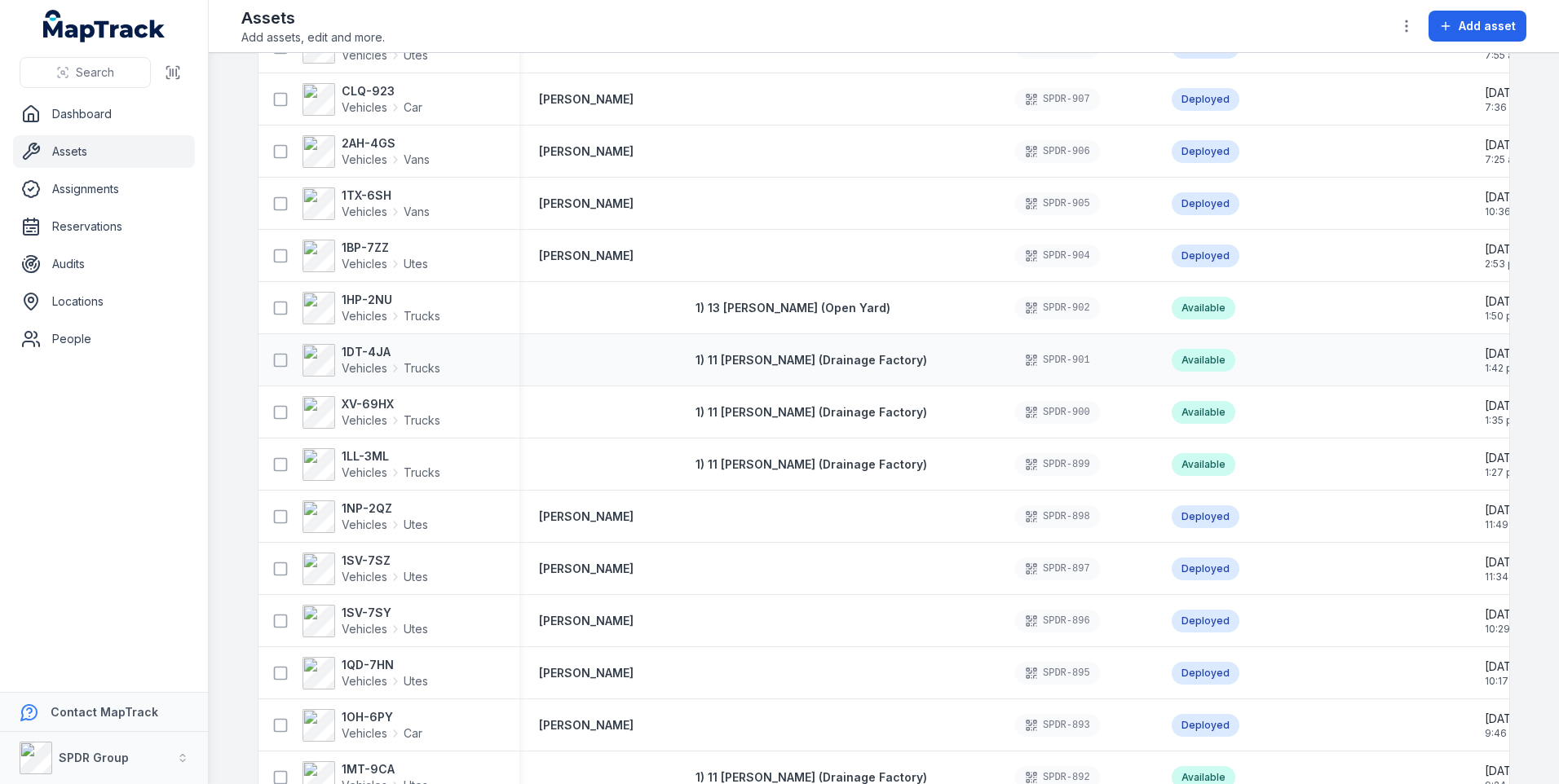
scroll to position [1386, 0]
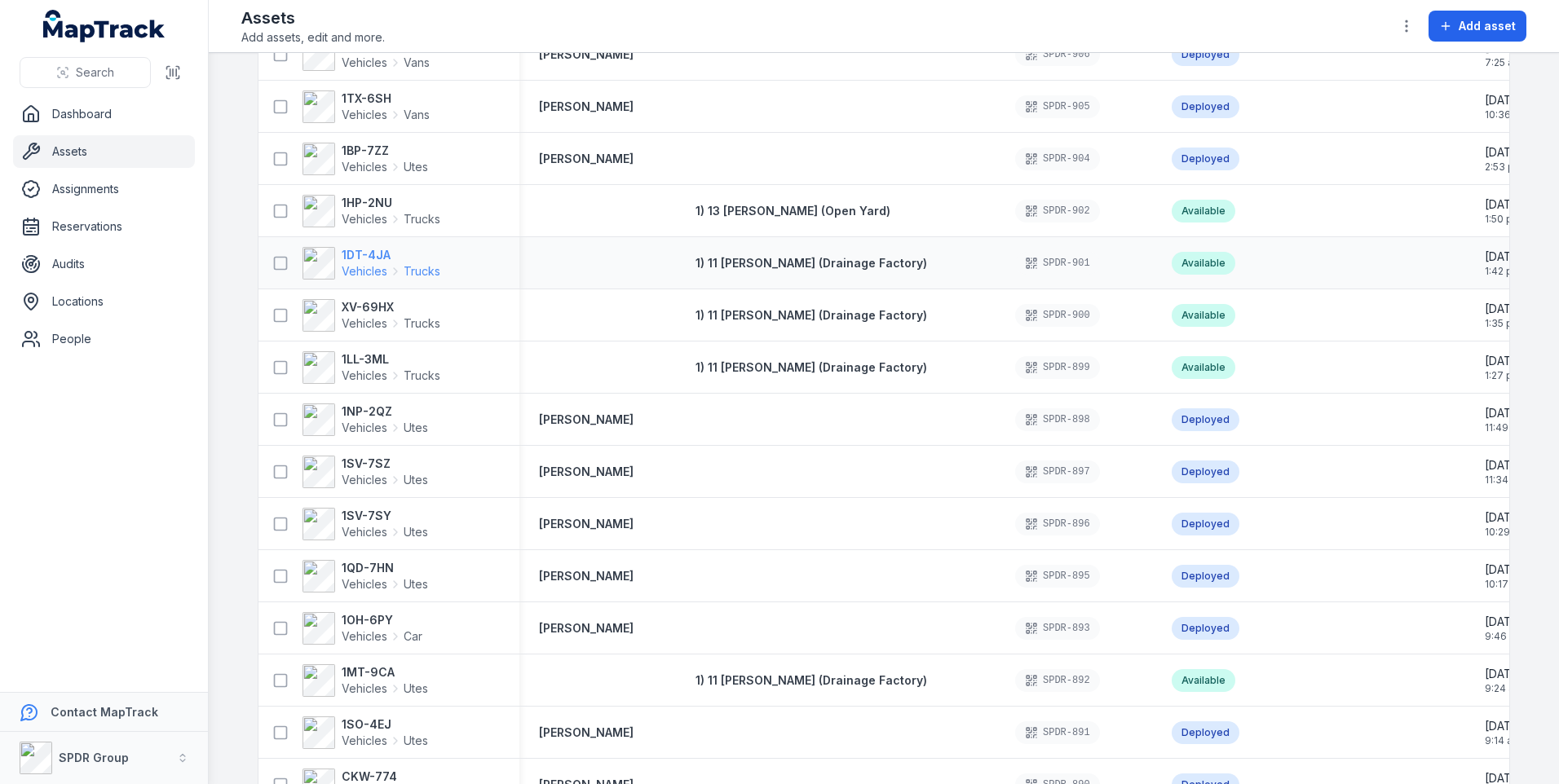
click at [335, 264] on div "1DT-4JA Vehicles Trucks" at bounding box center [372, 263] width 138 height 33
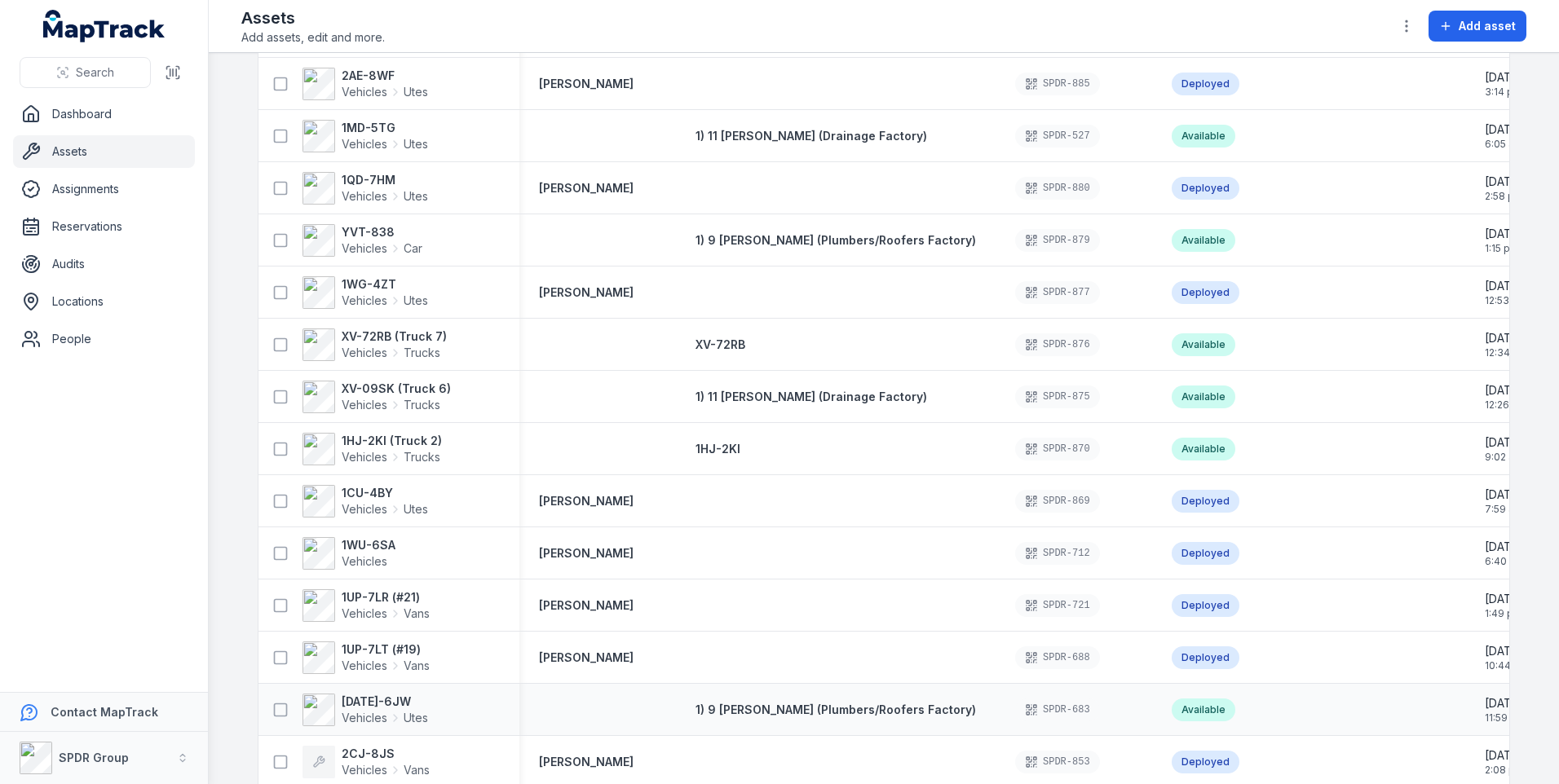
scroll to position [2448, 0]
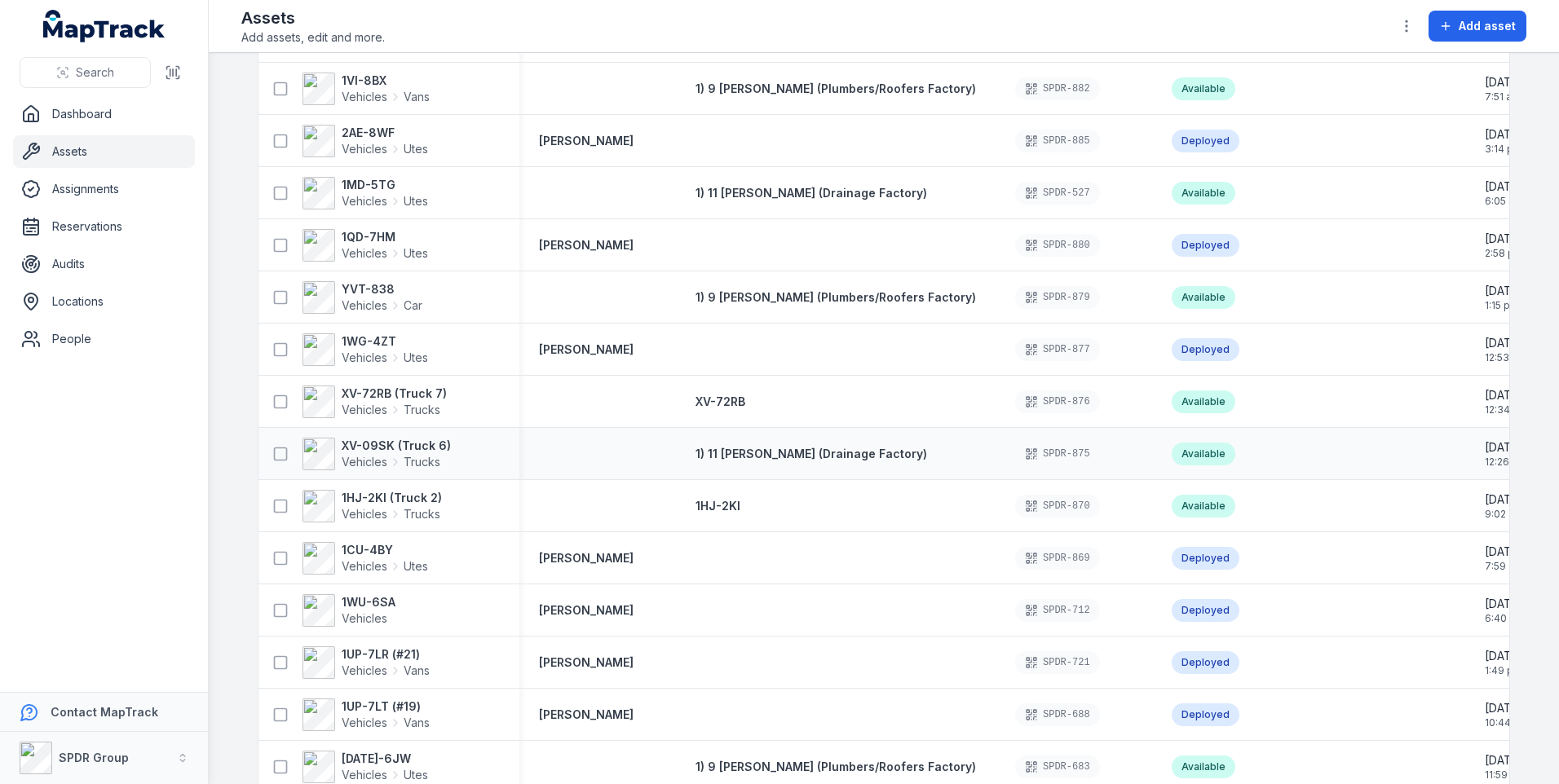
click at [911, 460] on div "1) 11 [PERSON_NAME] (Drainage Factory)" at bounding box center [836, 454] width 280 height 16
click at [1152, 455] on div "Available" at bounding box center [1230, 454] width 157 height 36
click at [996, 463] on div "SPDR-875" at bounding box center [1074, 454] width 157 height 36
click at [996, 463] on div "SPDR-875" at bounding box center [1074, 454] width 157 height 36
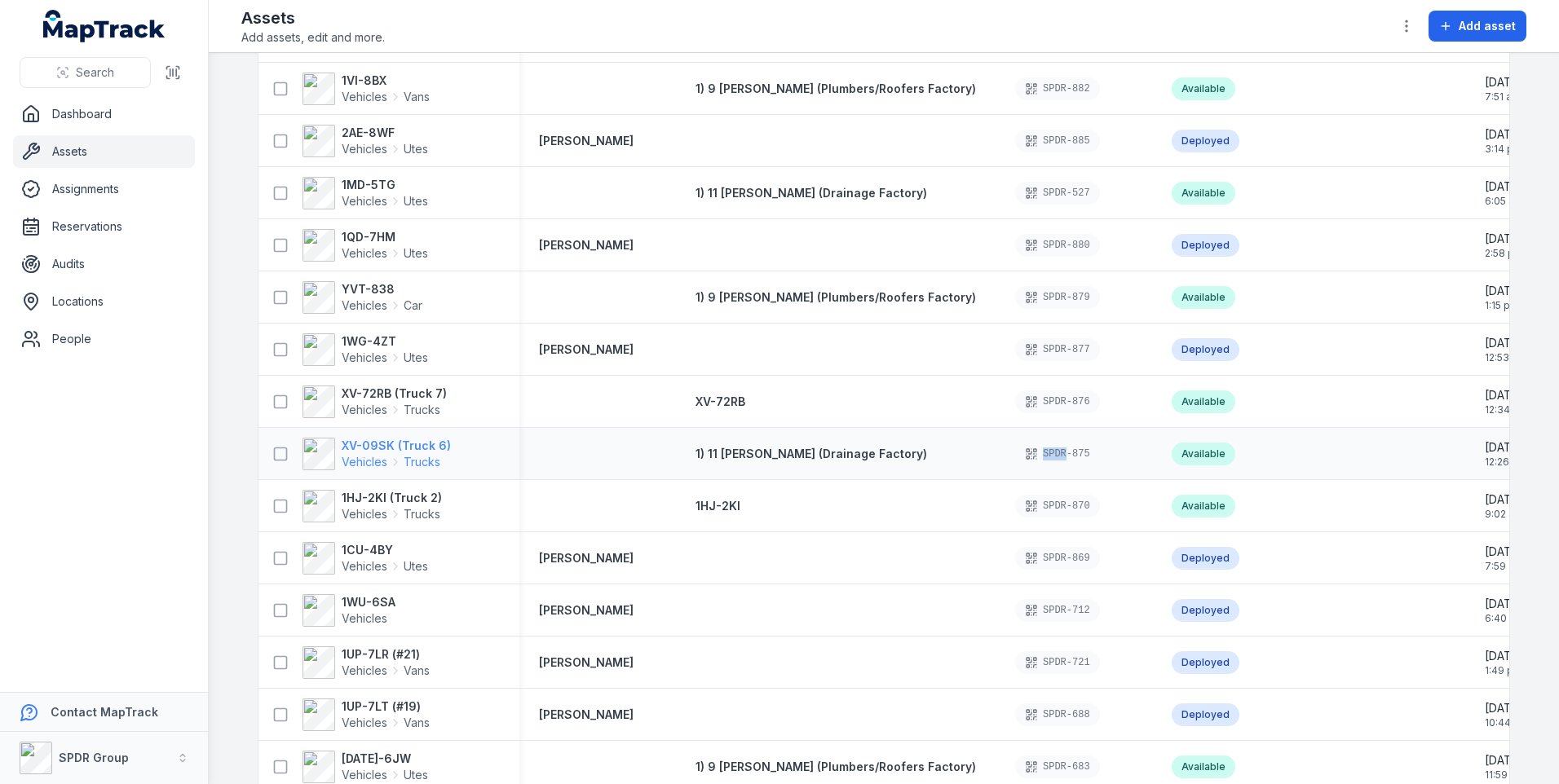
click at [384, 453] on strong "XV-09SK (Truck 6)" at bounding box center [396, 446] width 109 height 16
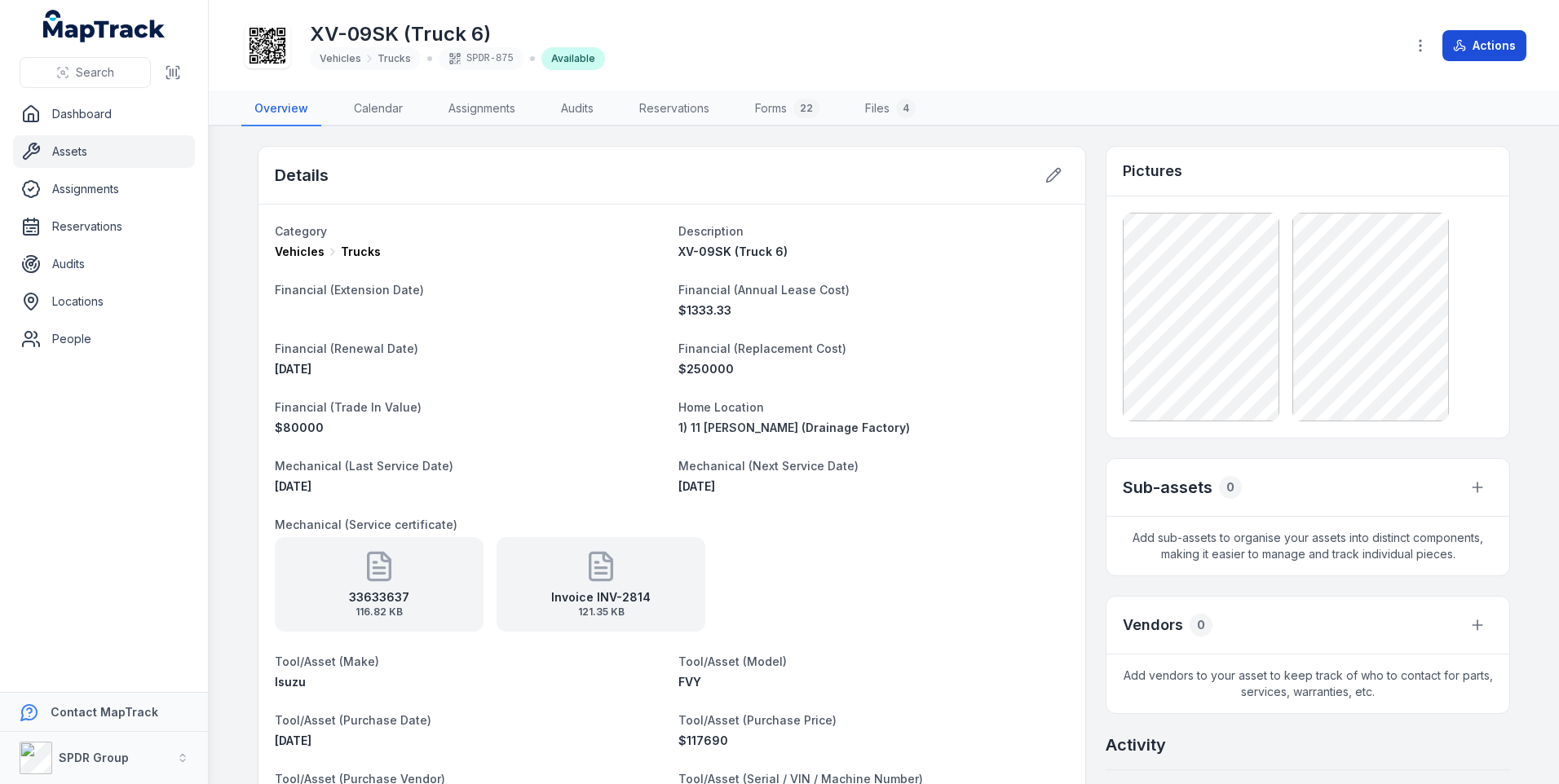
click at [1471, 43] on button "Actions" at bounding box center [1484, 46] width 84 height 31
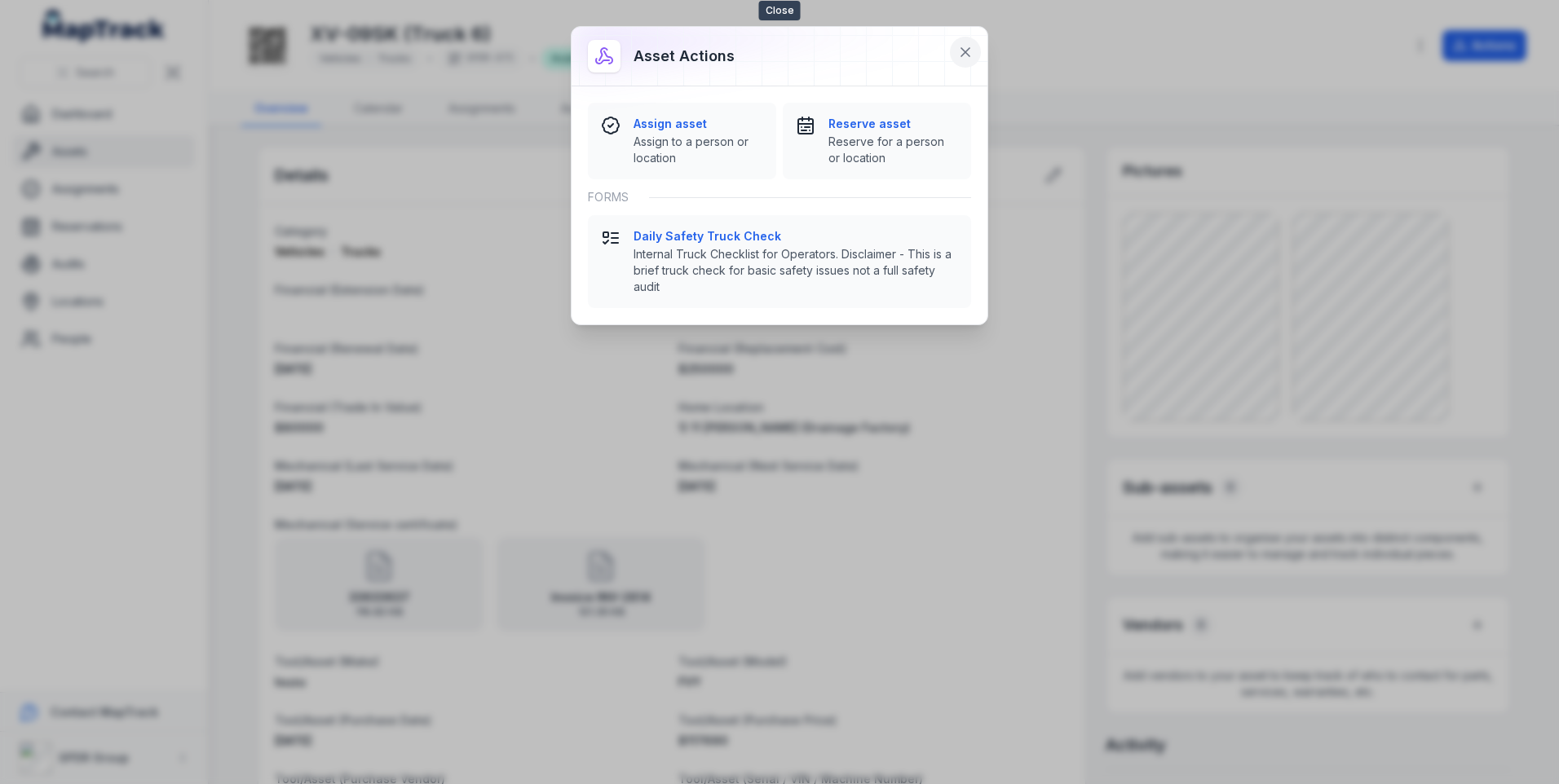
click at [968, 48] on icon at bounding box center [965, 52] width 16 height 16
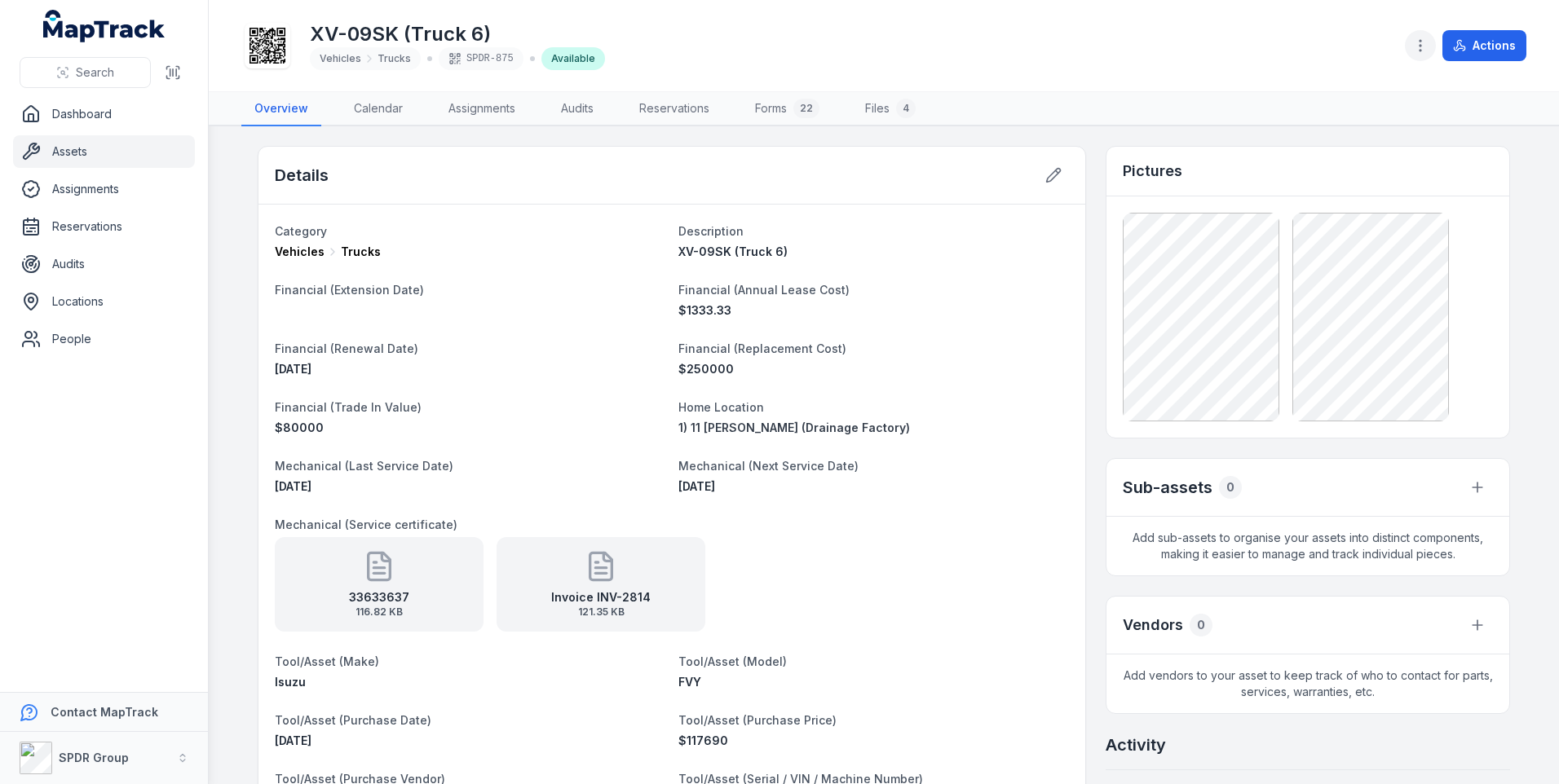
click at [1420, 46] on circle "button" at bounding box center [1420, 46] width 2 height 2
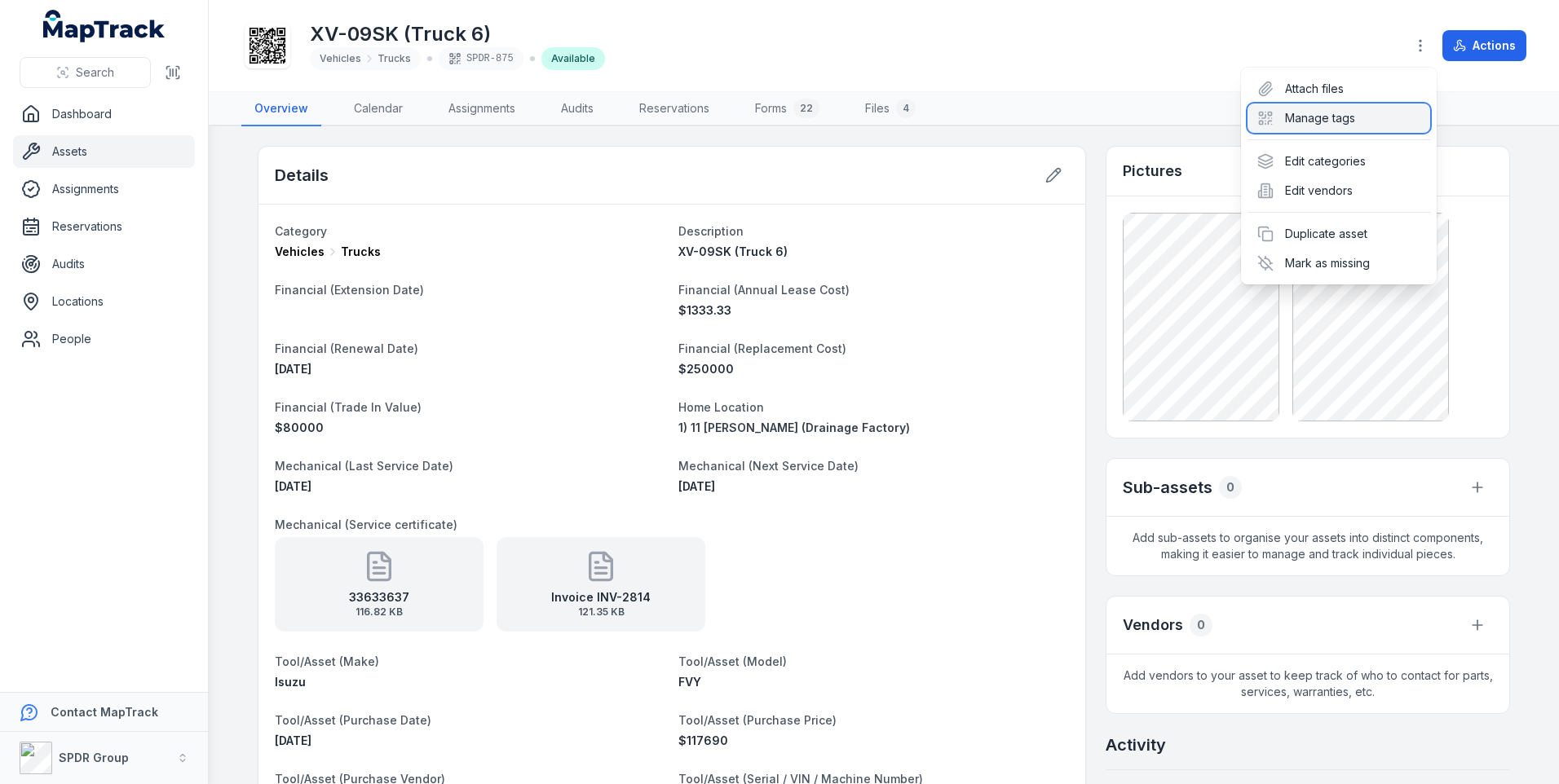
click at [1352, 120] on div "Manage tags" at bounding box center [1338, 118] width 183 height 30
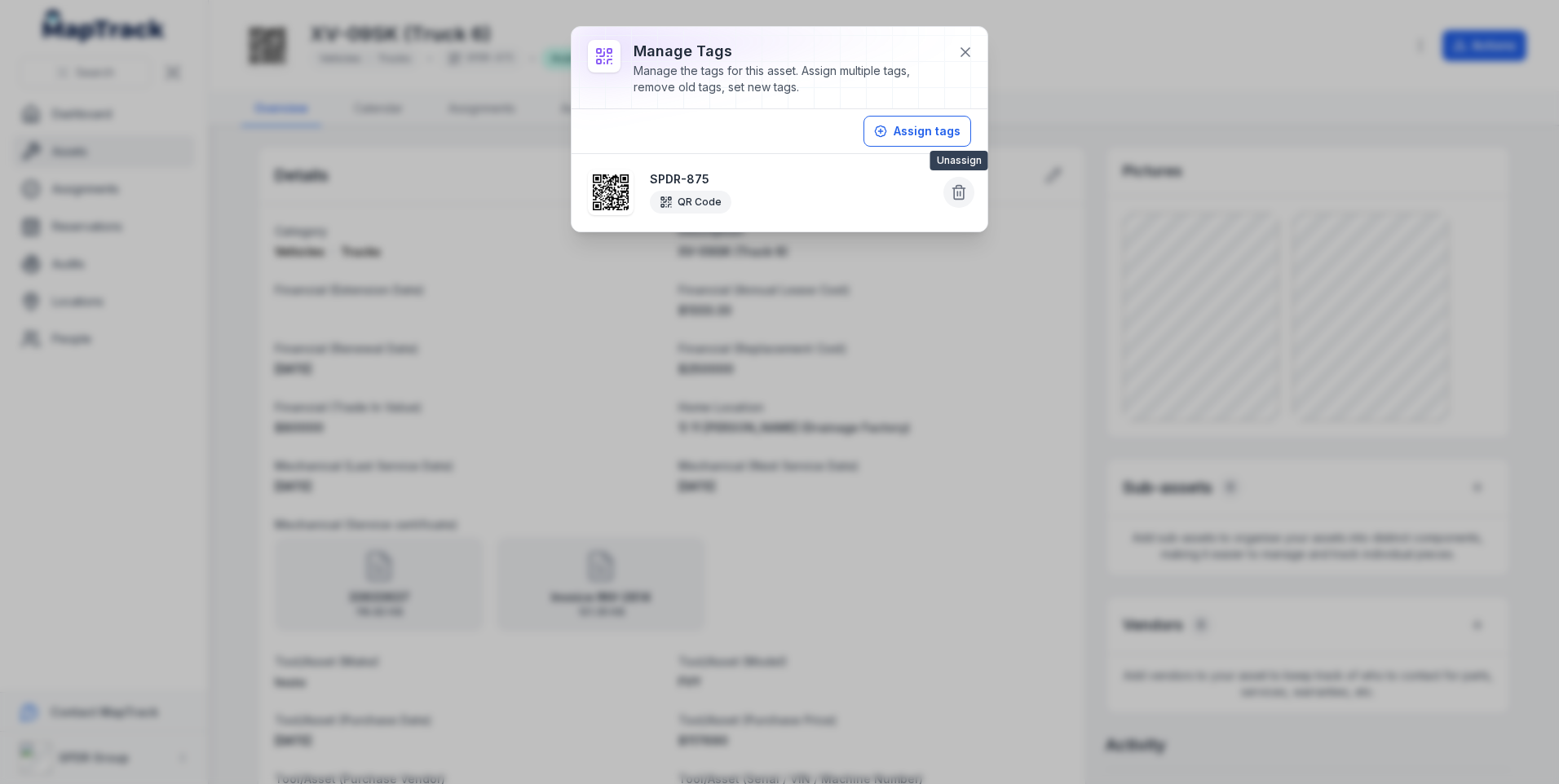
click at [959, 192] on icon at bounding box center [959, 193] width 16 height 16
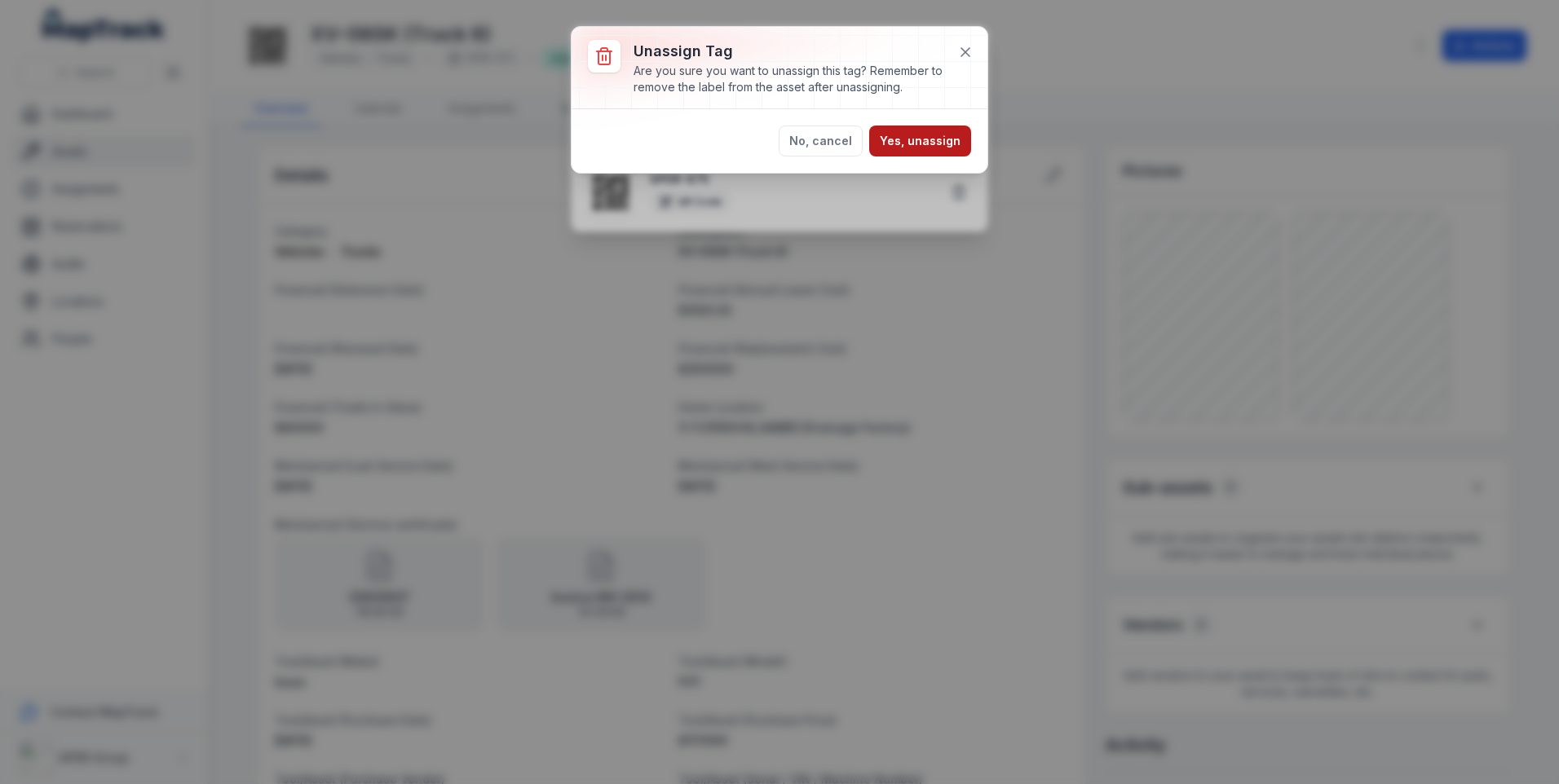
click at [936, 143] on button "Yes, unassign" at bounding box center [920, 141] width 102 height 31
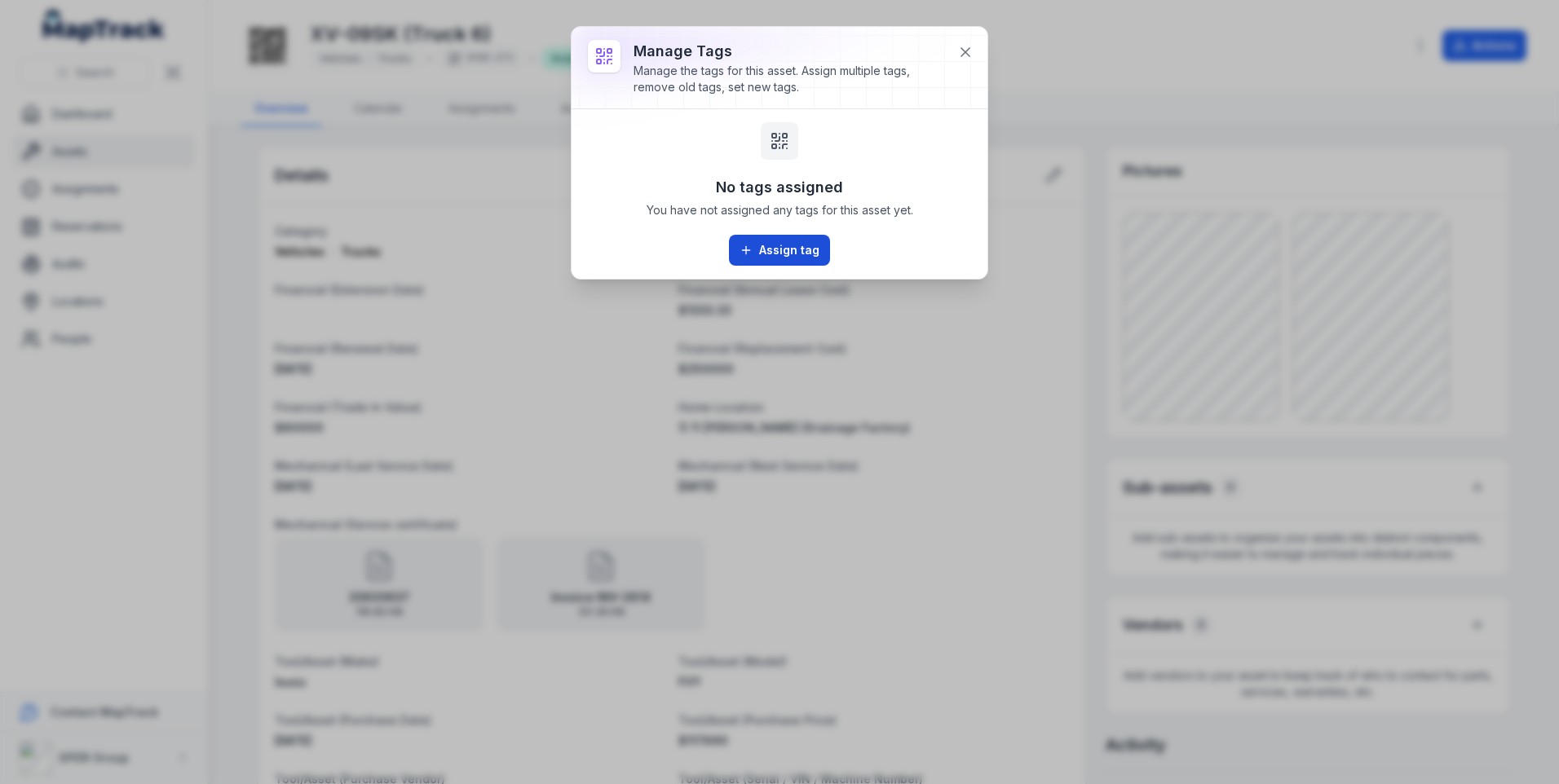
click at [784, 248] on button "Assign tag" at bounding box center [779, 250] width 101 height 31
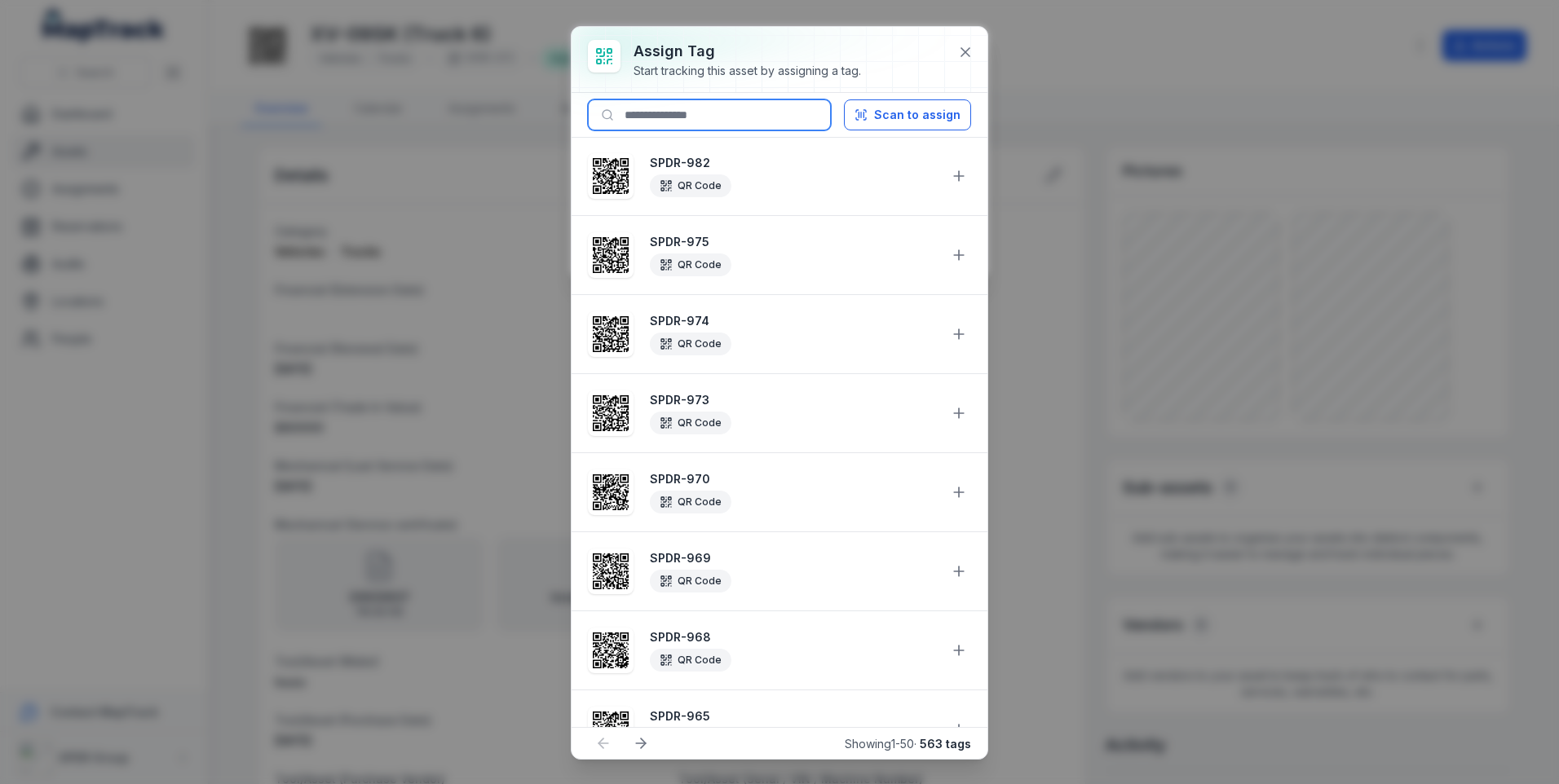
click at [730, 117] on input at bounding box center [709, 115] width 243 height 31
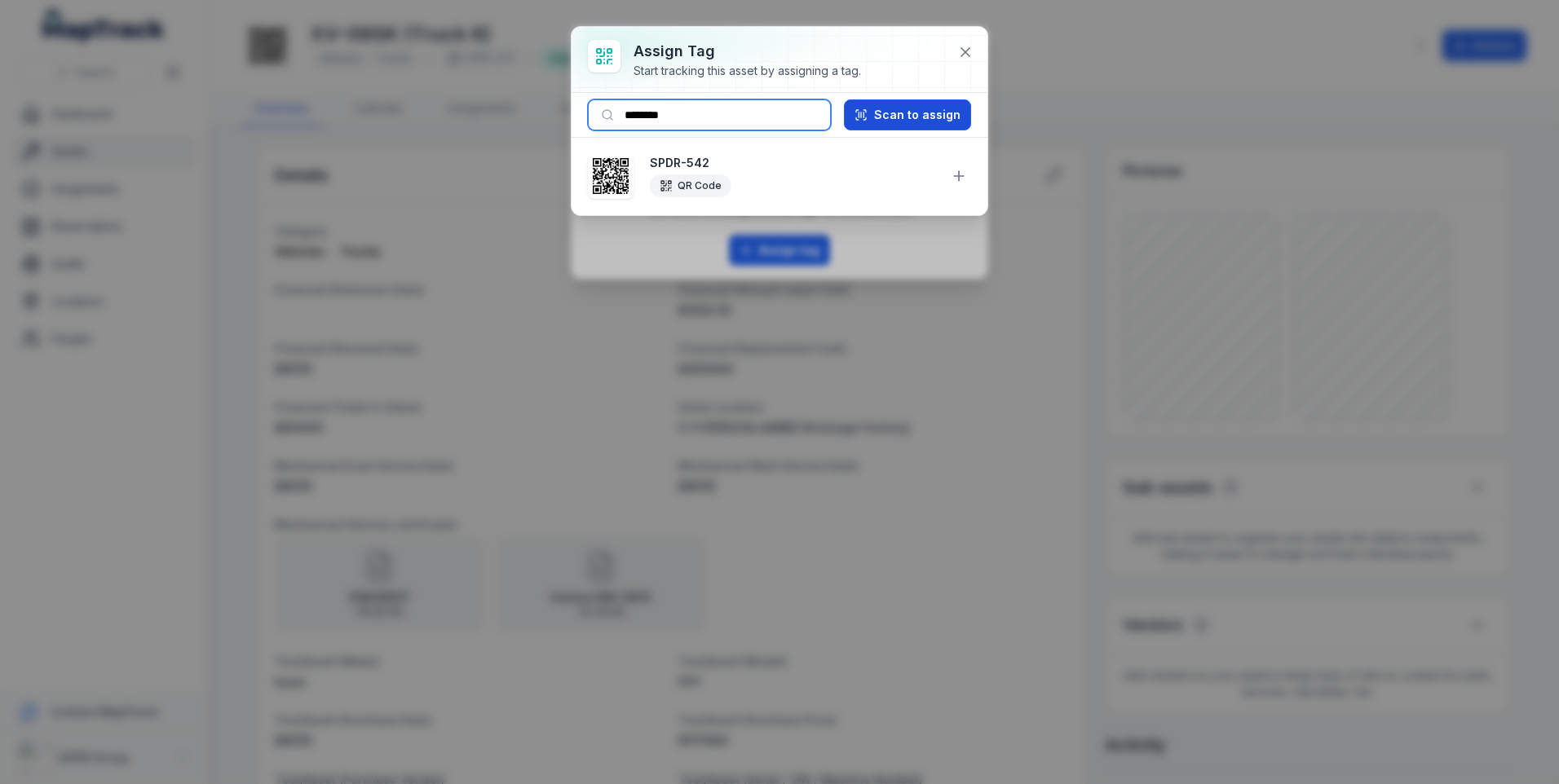
type input "********"
click at [929, 115] on button "Scan to assign" at bounding box center [907, 115] width 127 height 31
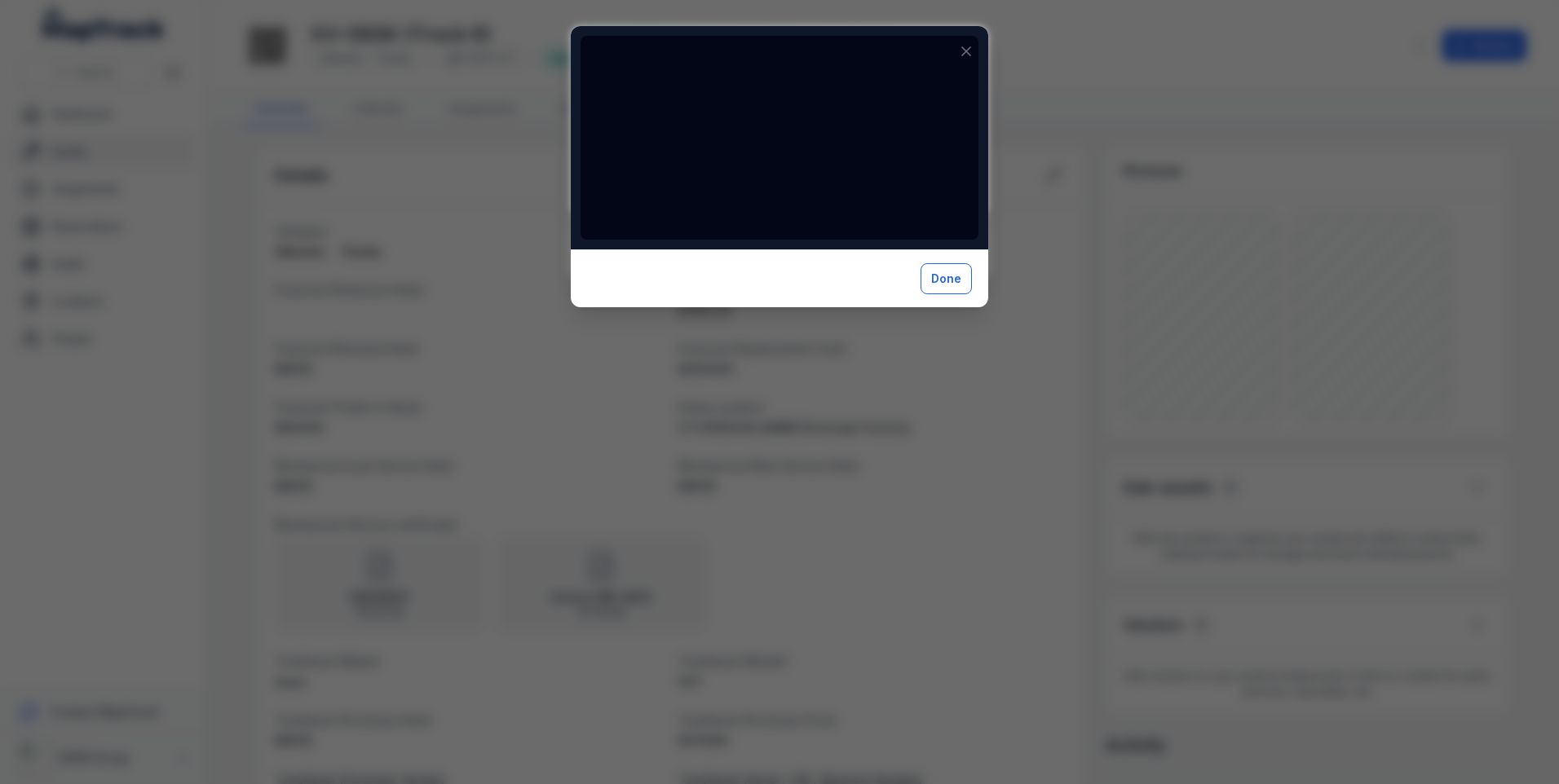
click at [944, 278] on button "Done" at bounding box center [946, 279] width 52 height 31
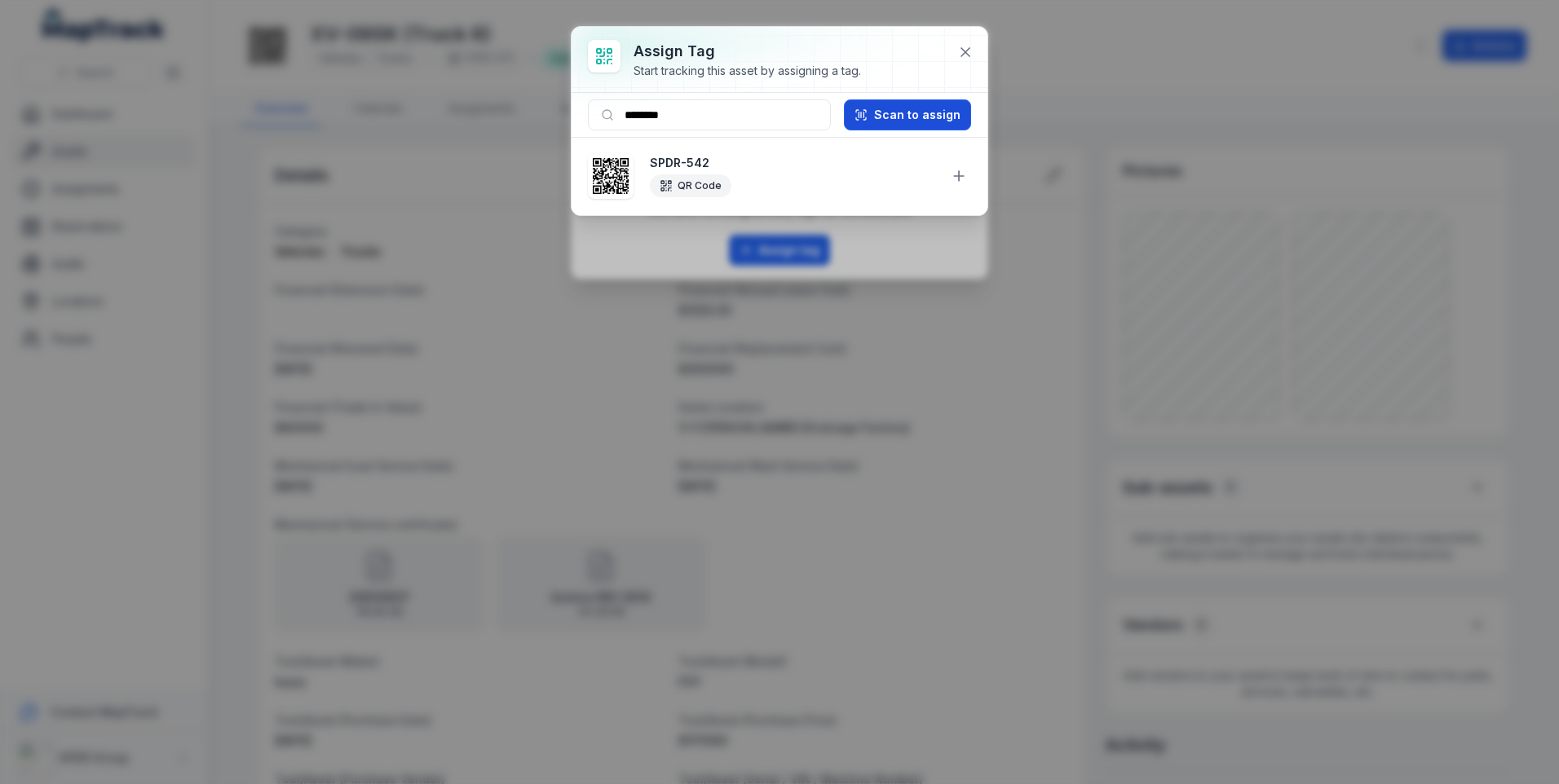
click at [905, 118] on button "Scan to assign" at bounding box center [907, 115] width 127 height 31
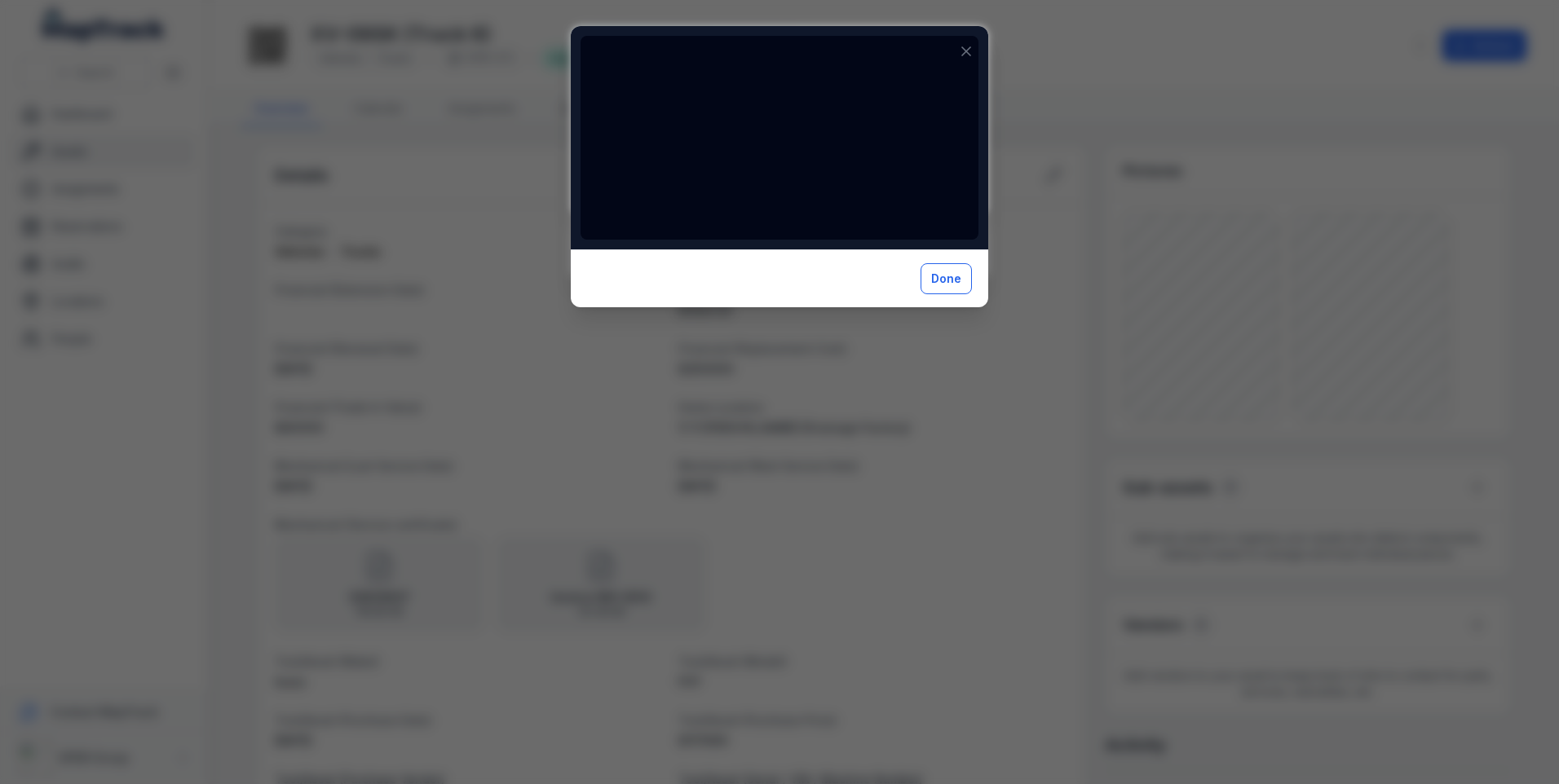
click at [940, 281] on button "Done" at bounding box center [946, 279] width 52 height 31
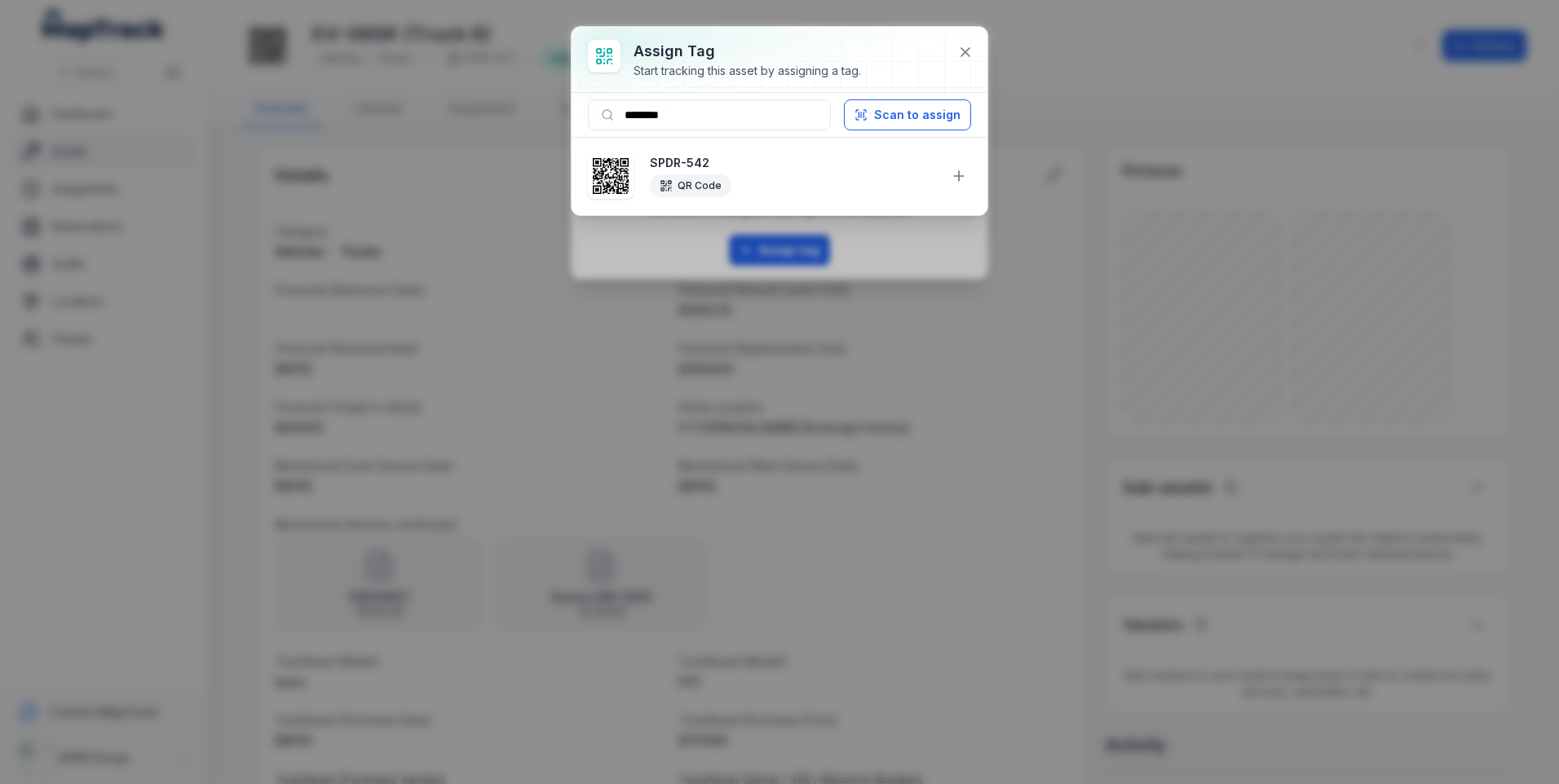
click at [671, 187] on icon at bounding box center [666, 186] width 13 height 13
click at [879, 116] on button "Scan to assign" at bounding box center [907, 115] width 127 height 31
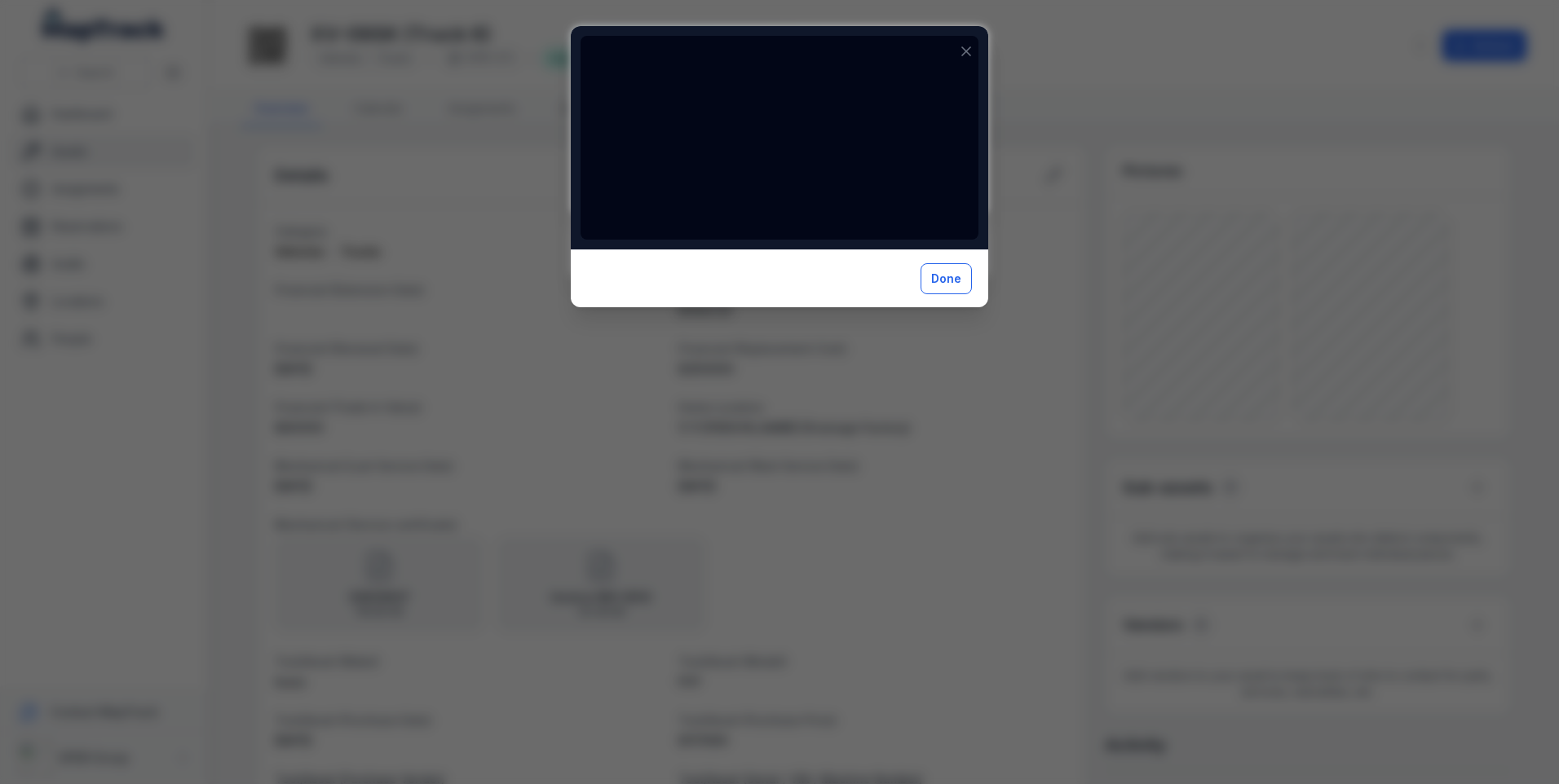
click at [956, 280] on button "Done" at bounding box center [946, 279] width 52 height 31
